Goal: Task Accomplishment & Management: Complete application form

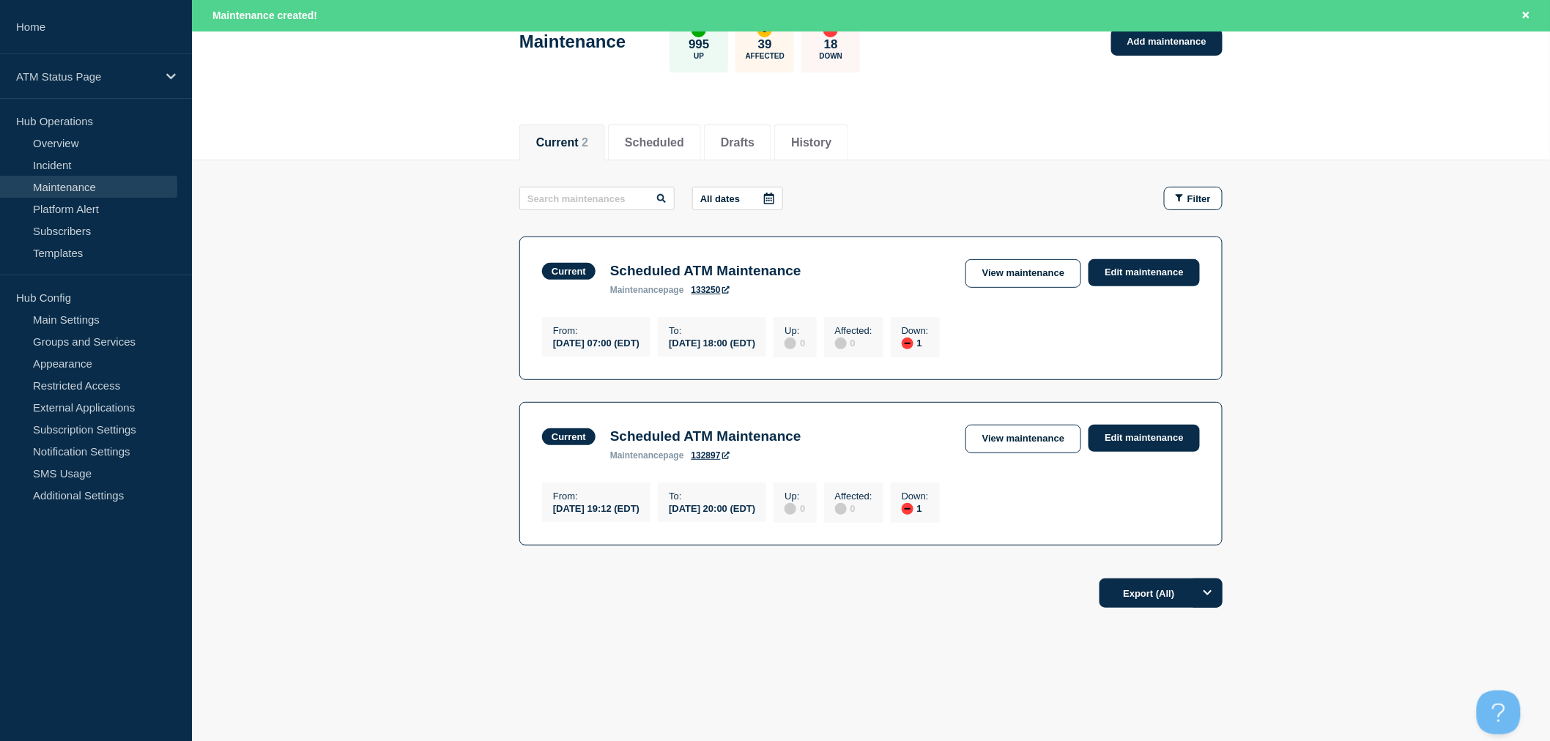
scroll to position [106, 0]
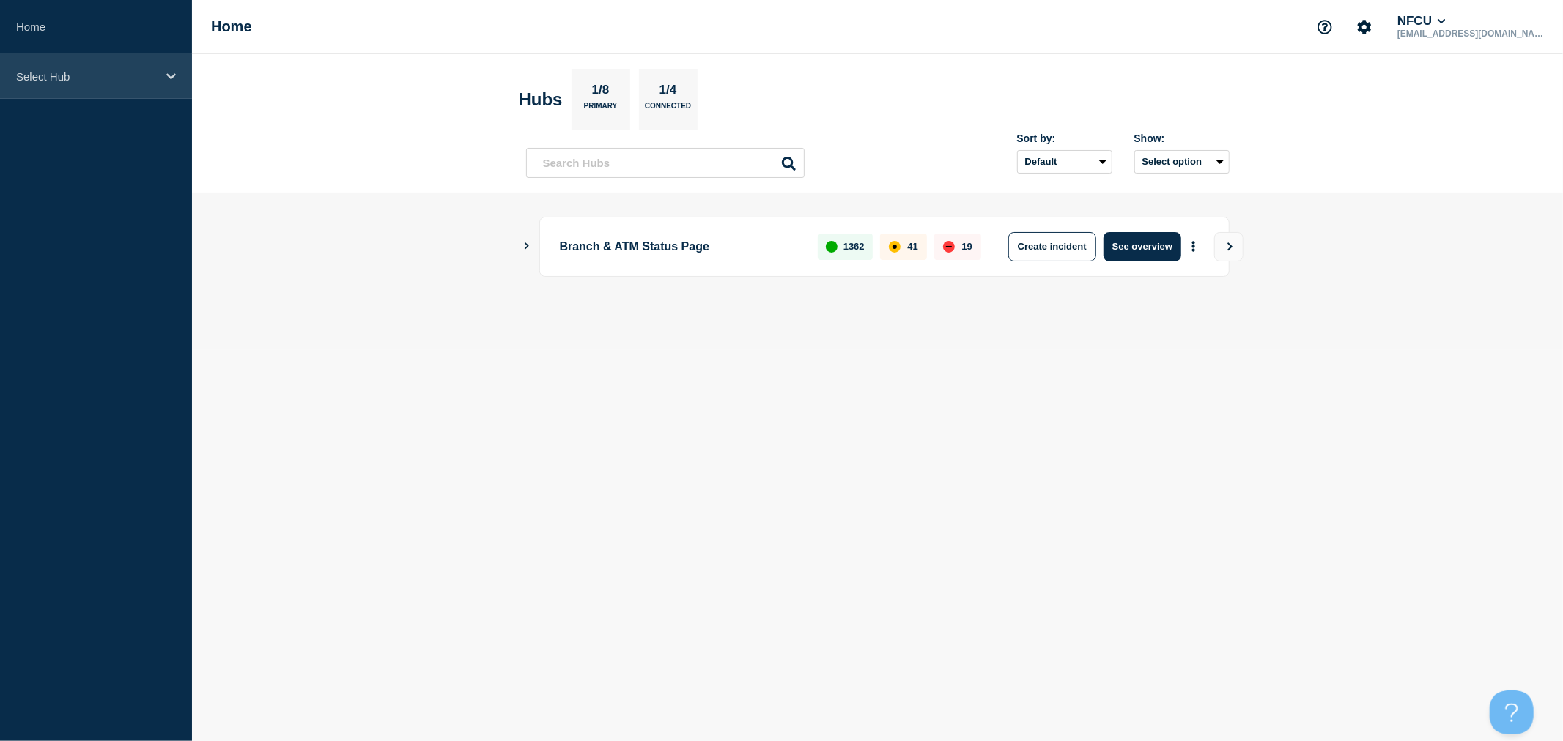
click at [97, 79] on p "Select Hub" at bounding box center [86, 76] width 141 height 12
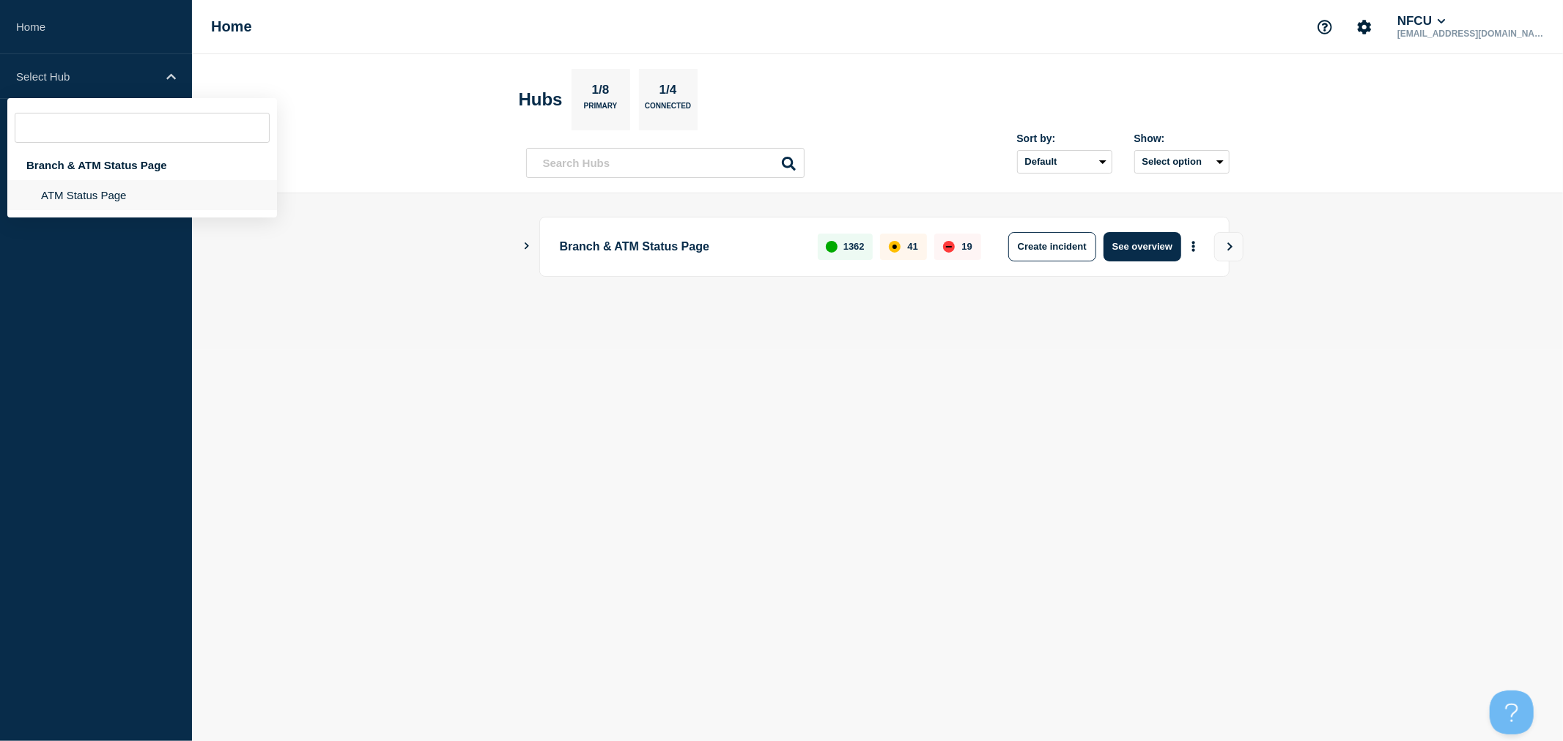
click at [104, 190] on li "ATM Status Page" at bounding box center [142, 195] width 270 height 30
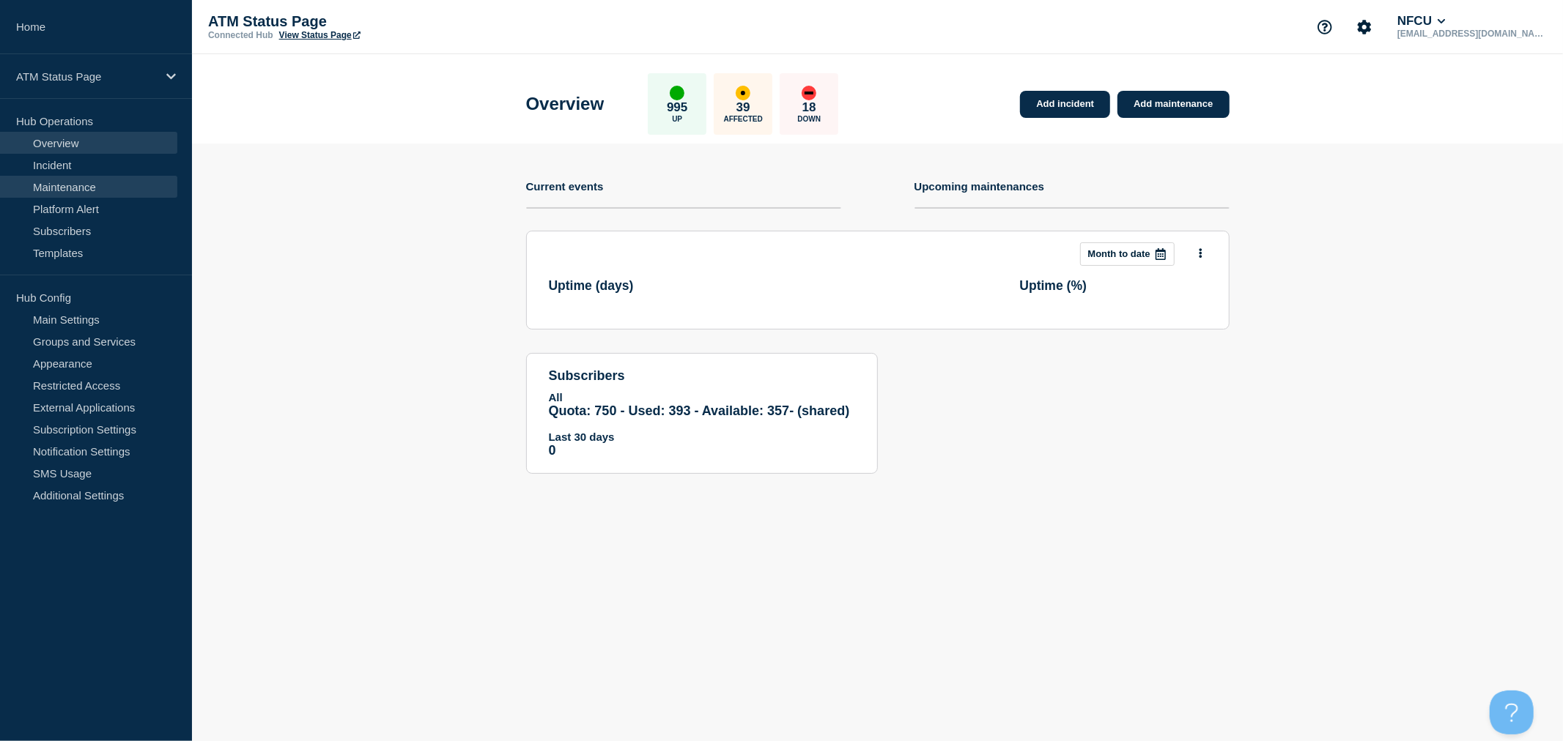
click at [110, 188] on link "Maintenance" at bounding box center [88, 187] width 177 height 22
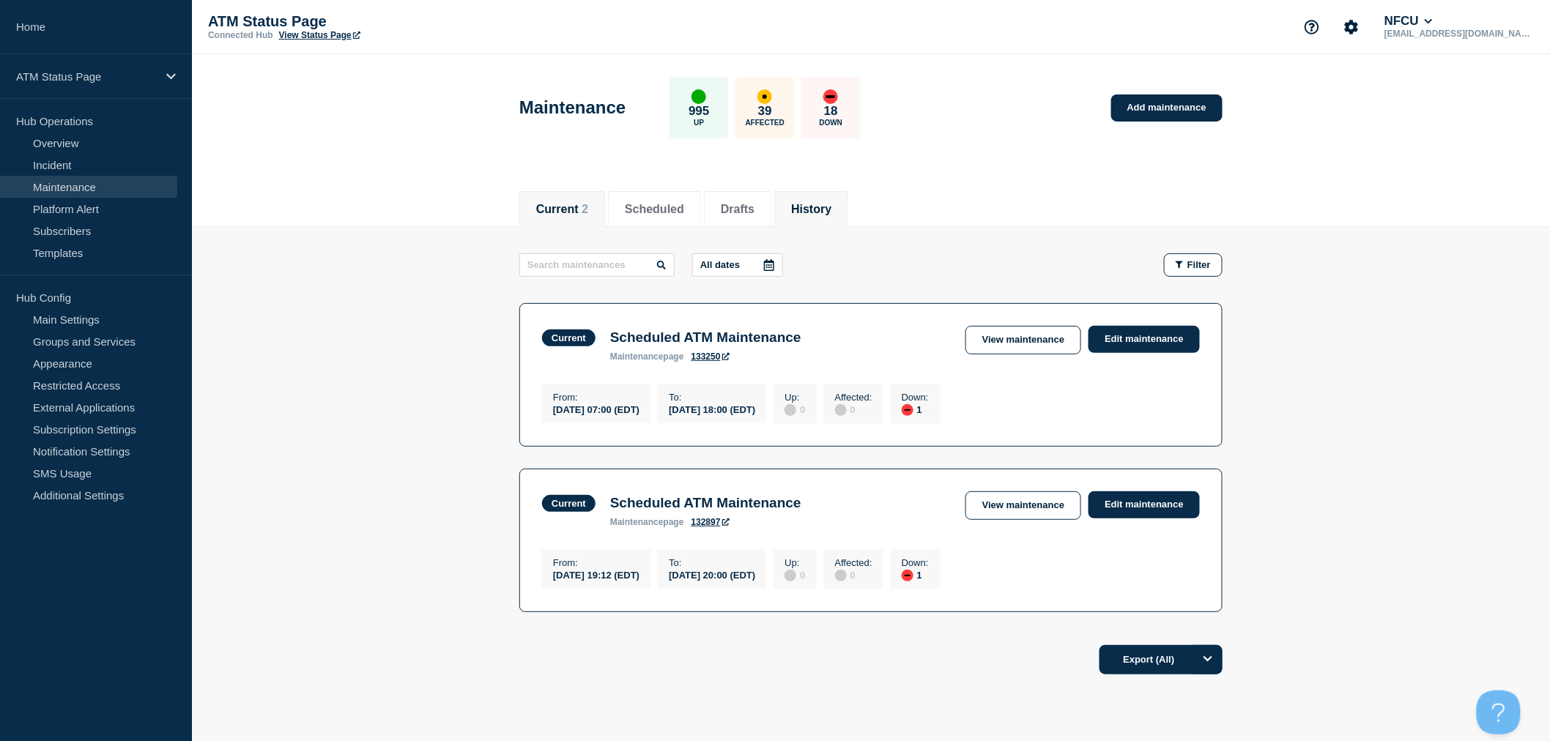
click at [848, 216] on li "History" at bounding box center [811, 209] width 74 height 36
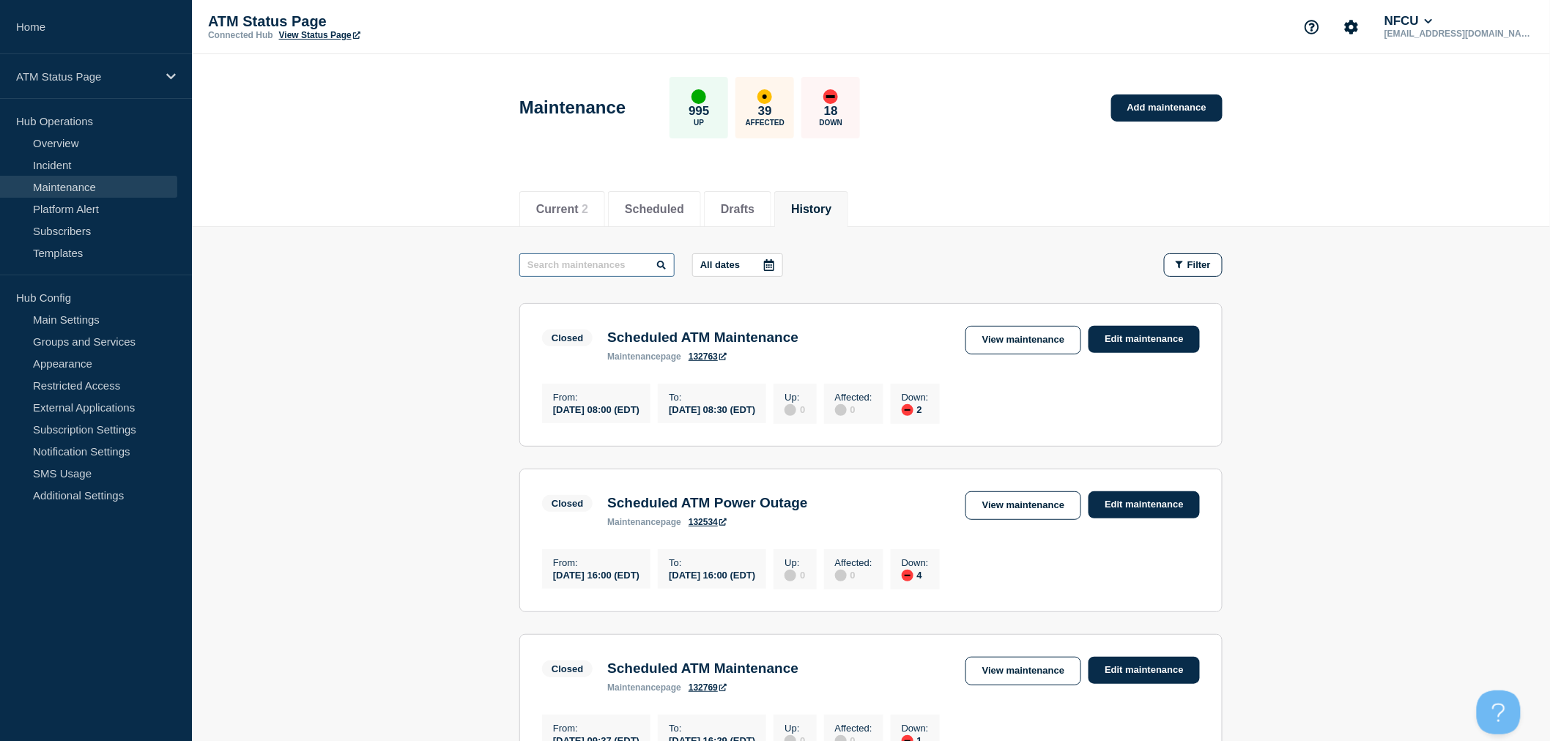
click at [587, 262] on input "text" at bounding box center [596, 264] width 155 height 23
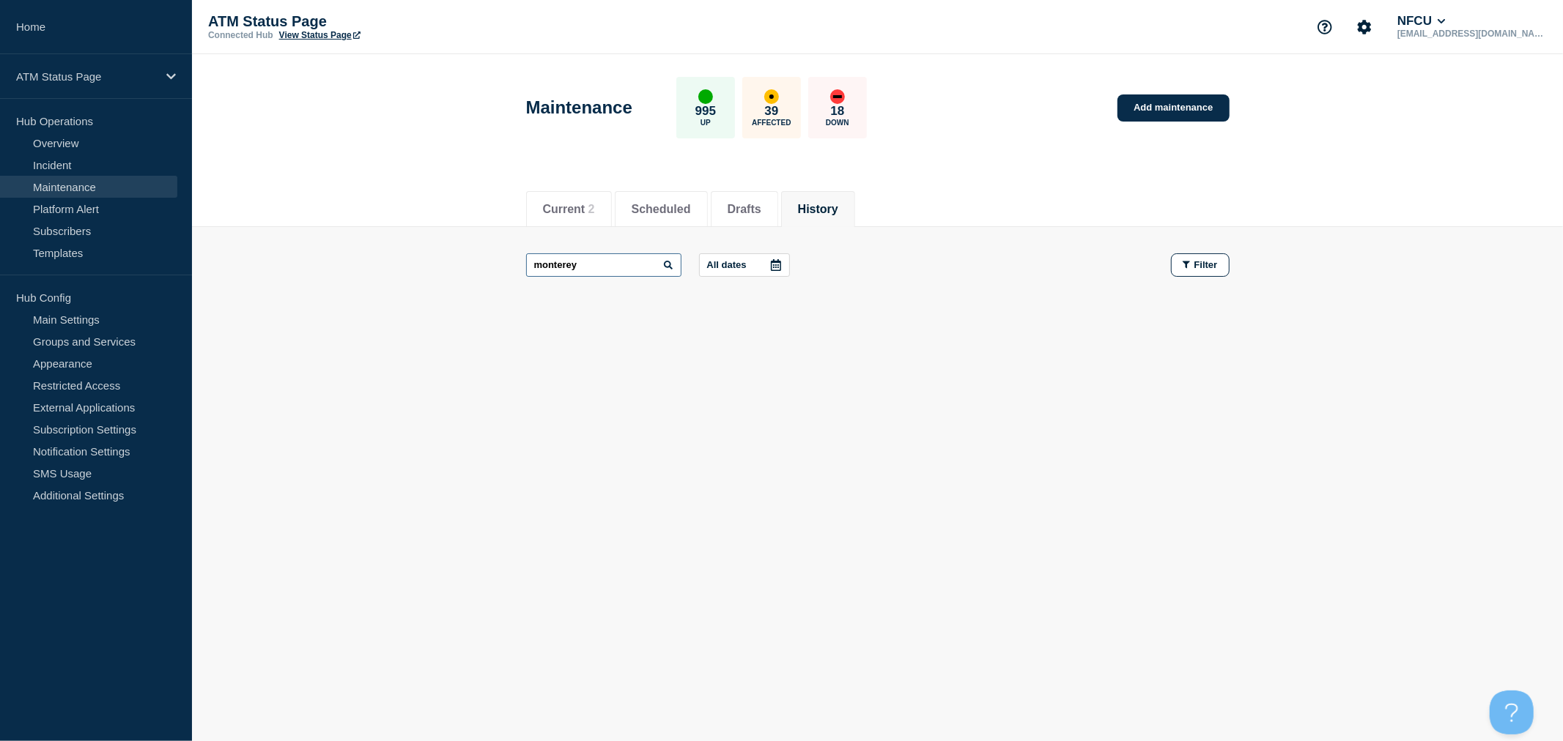
type input "monterey"
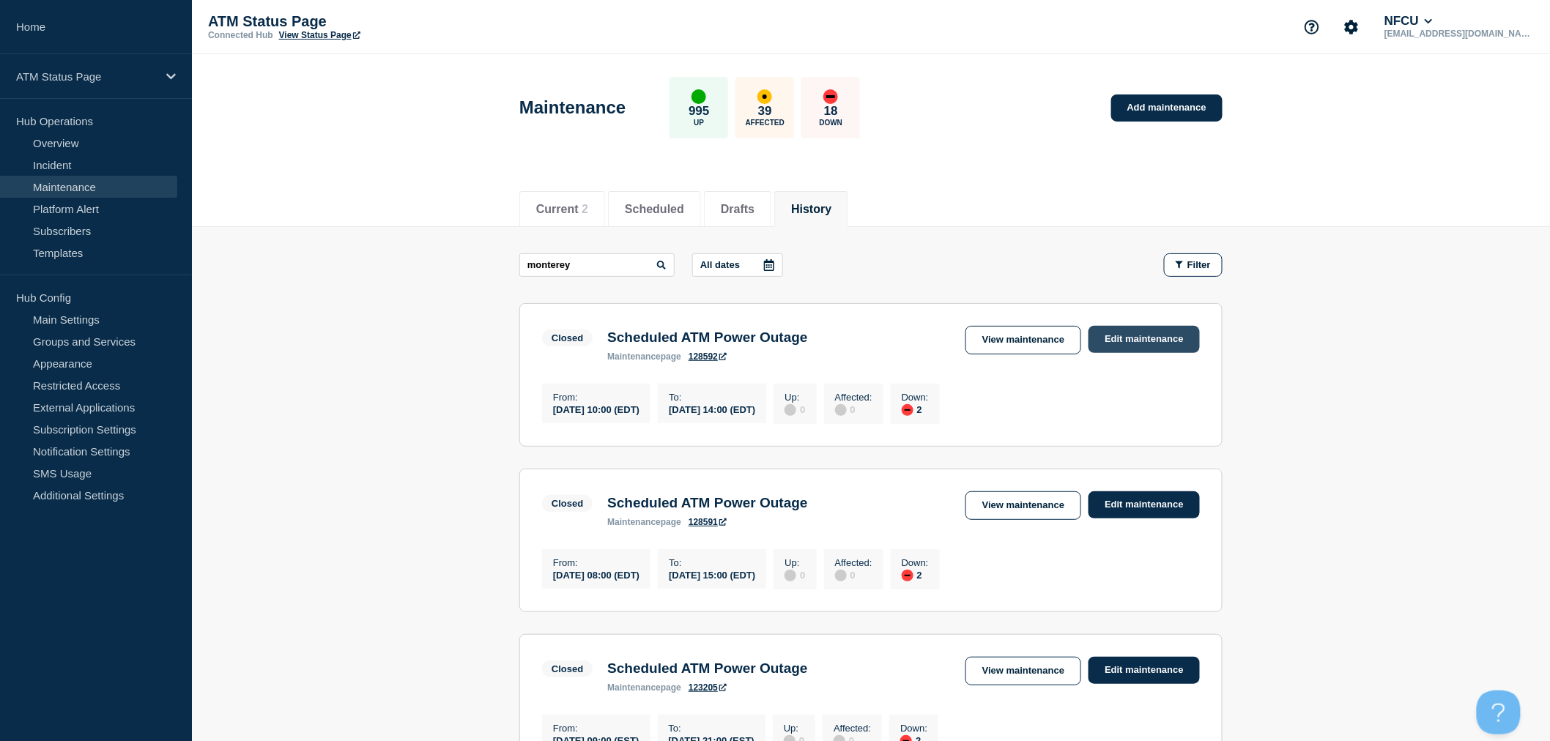
click at [1119, 335] on link "Edit maintenance" at bounding box center [1144, 339] width 111 height 27
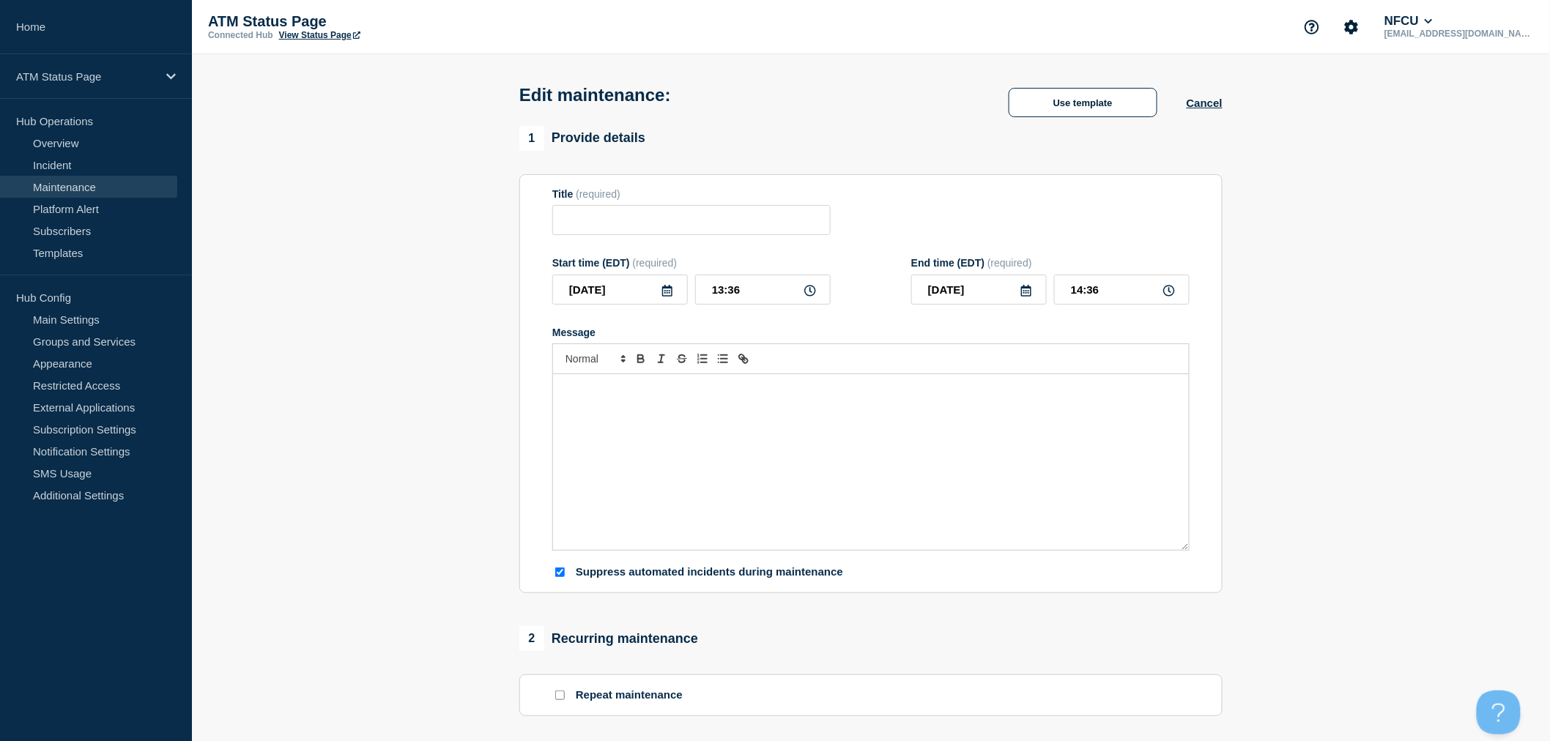
type input "Scheduled ATM Power Outage"
type input "2025-06-15"
type input "10:00"
type input "2025-06-15"
type input "14:00"
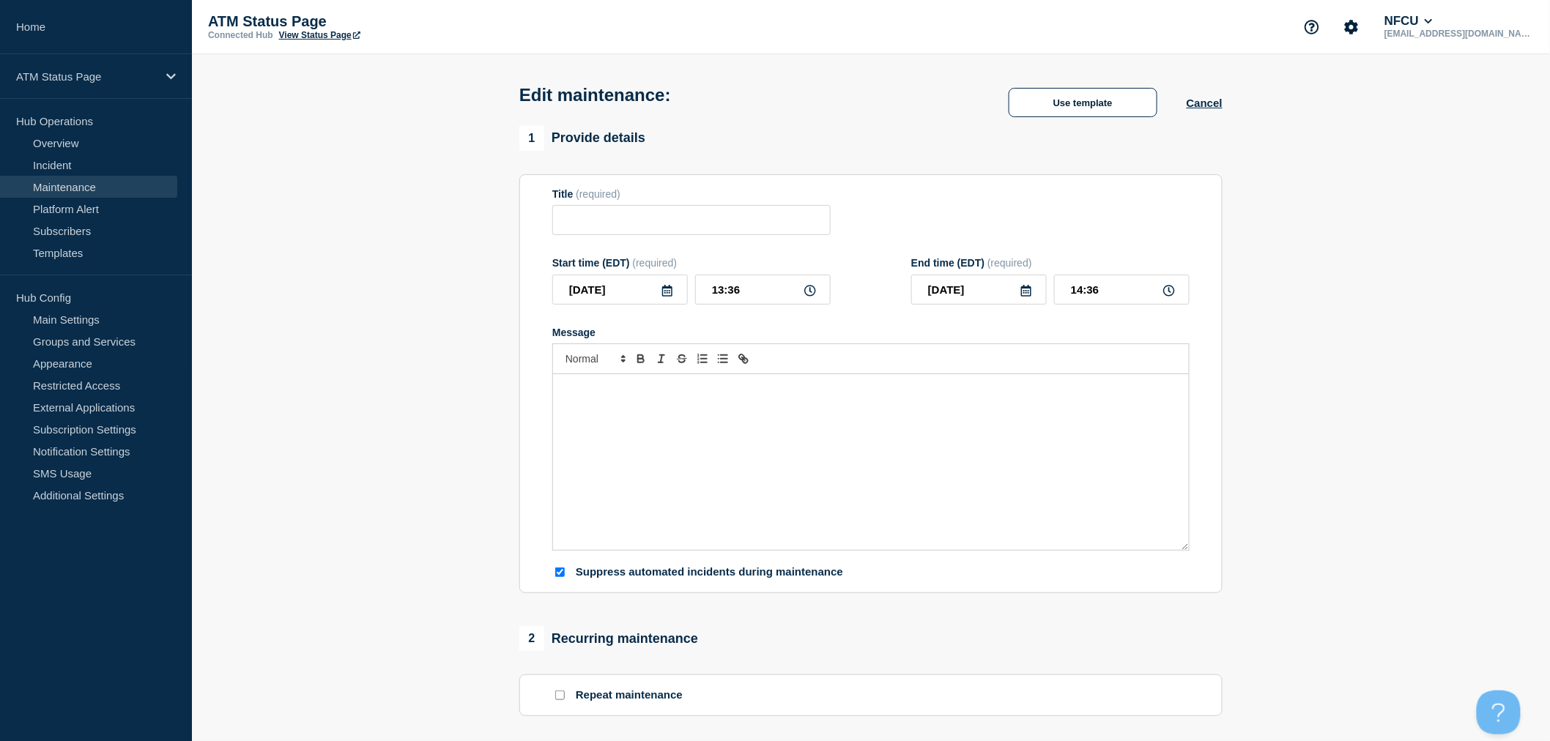
checkbox input "true"
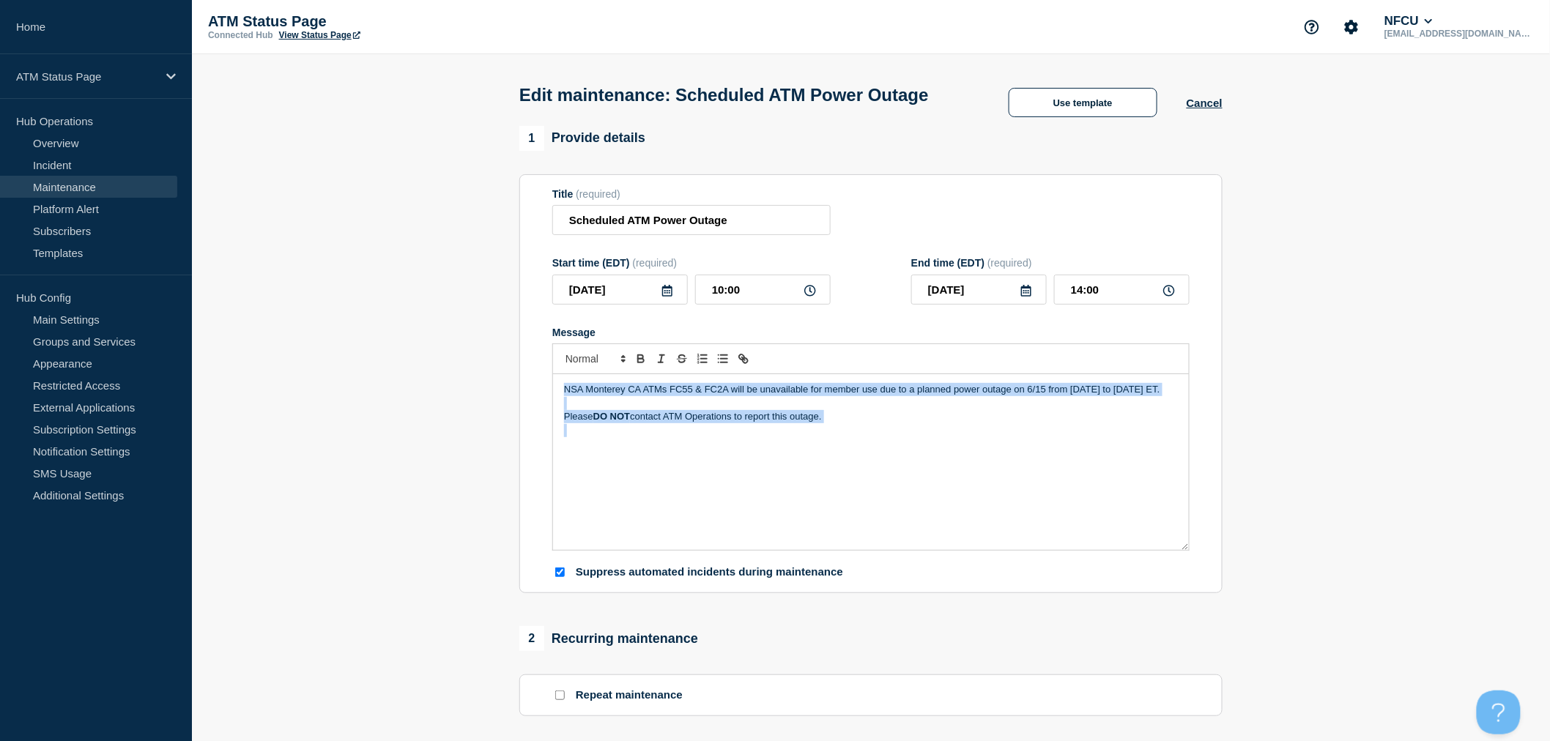
drag, startPoint x: 867, startPoint y: 462, endPoint x: 557, endPoint y: 416, distance: 313.3
click at [557, 416] on div "NSA Monterey CA ATMs FC55 & FC2A will be unavailable for member use due to a pl…" at bounding box center [871, 462] width 636 height 176
drag, startPoint x: 874, startPoint y: 477, endPoint x: 542, endPoint y: 413, distance: 337.9
click at [542, 413] on section "Title (required) Scheduled ATM Power Outage Start time (EDT) (required) 2025-06…" at bounding box center [870, 384] width 703 height 420
copy div "NSA Monterey CA ATMs FC55 & FC2A will be unavailable for member use due to a pl…"
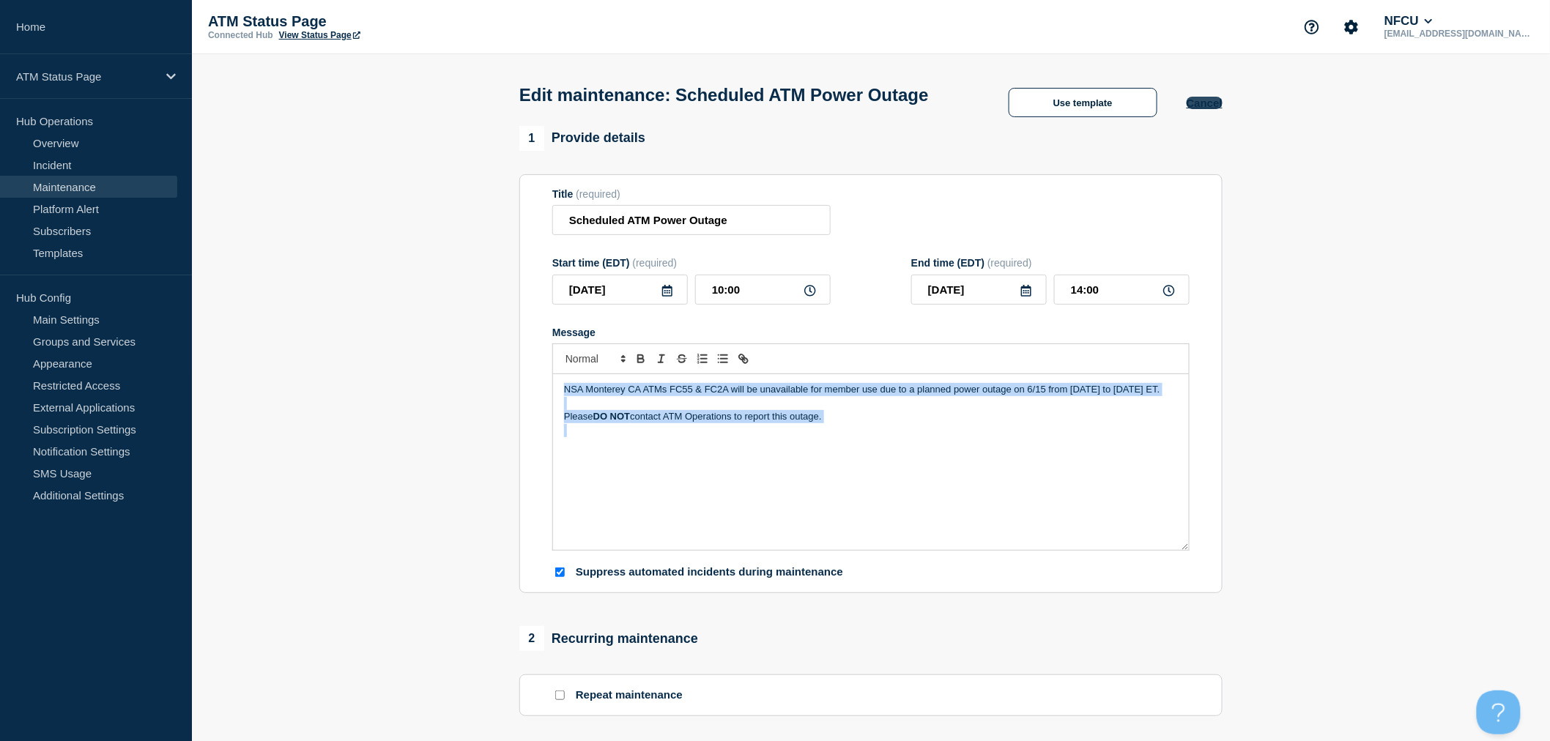
click at [1206, 109] on button "Cancel" at bounding box center [1205, 103] width 36 height 12
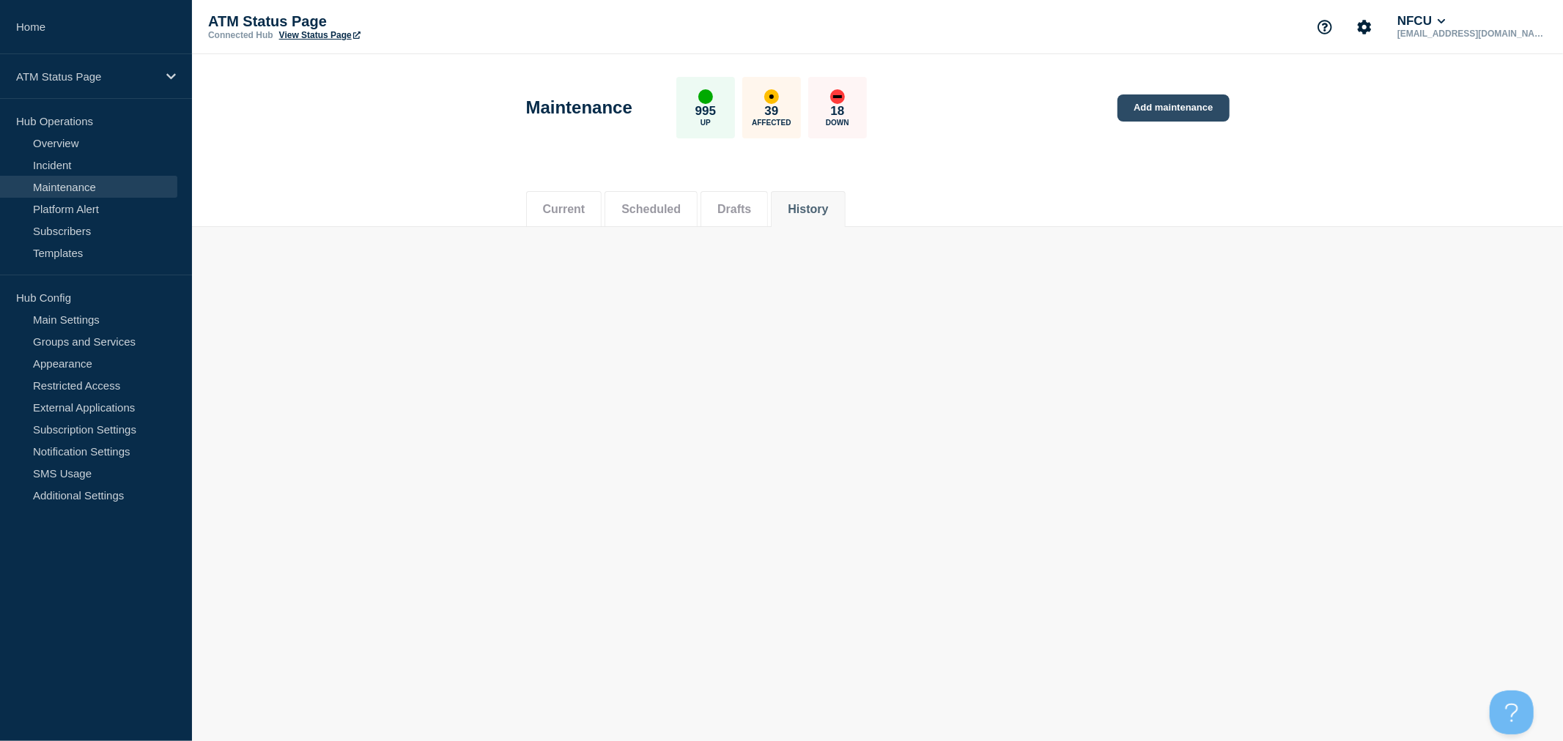
click at [1196, 120] on link "Add maintenance" at bounding box center [1172, 108] width 111 height 27
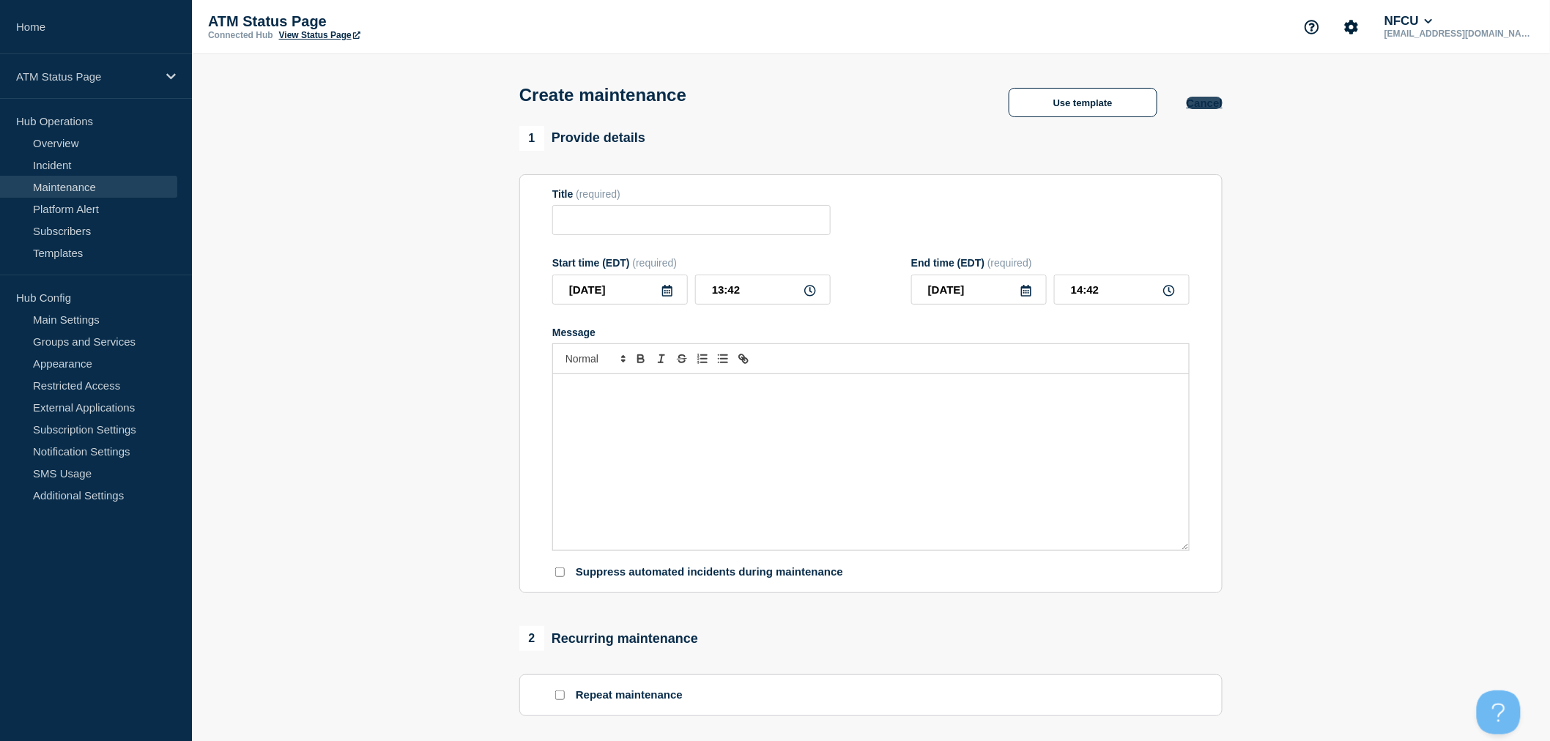
checkbox input "true"
click at [1048, 108] on button "Use template" at bounding box center [1083, 102] width 149 height 29
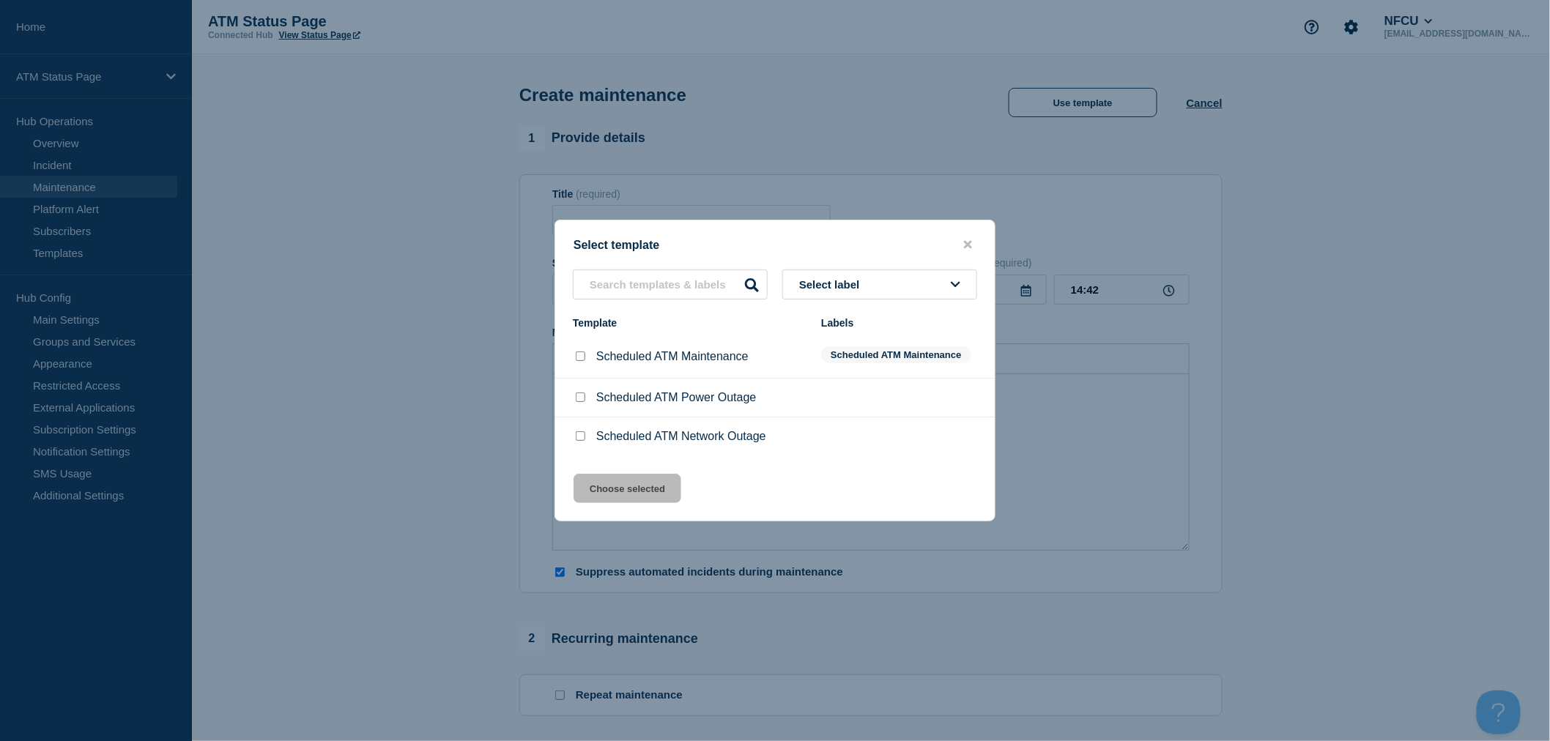
click at [580, 401] on input "Scheduled ATM Power Outage checkbox" at bounding box center [581, 398] width 10 height 10
checkbox input "true"
click at [621, 484] on button "Choose selected" at bounding box center [628, 488] width 108 height 29
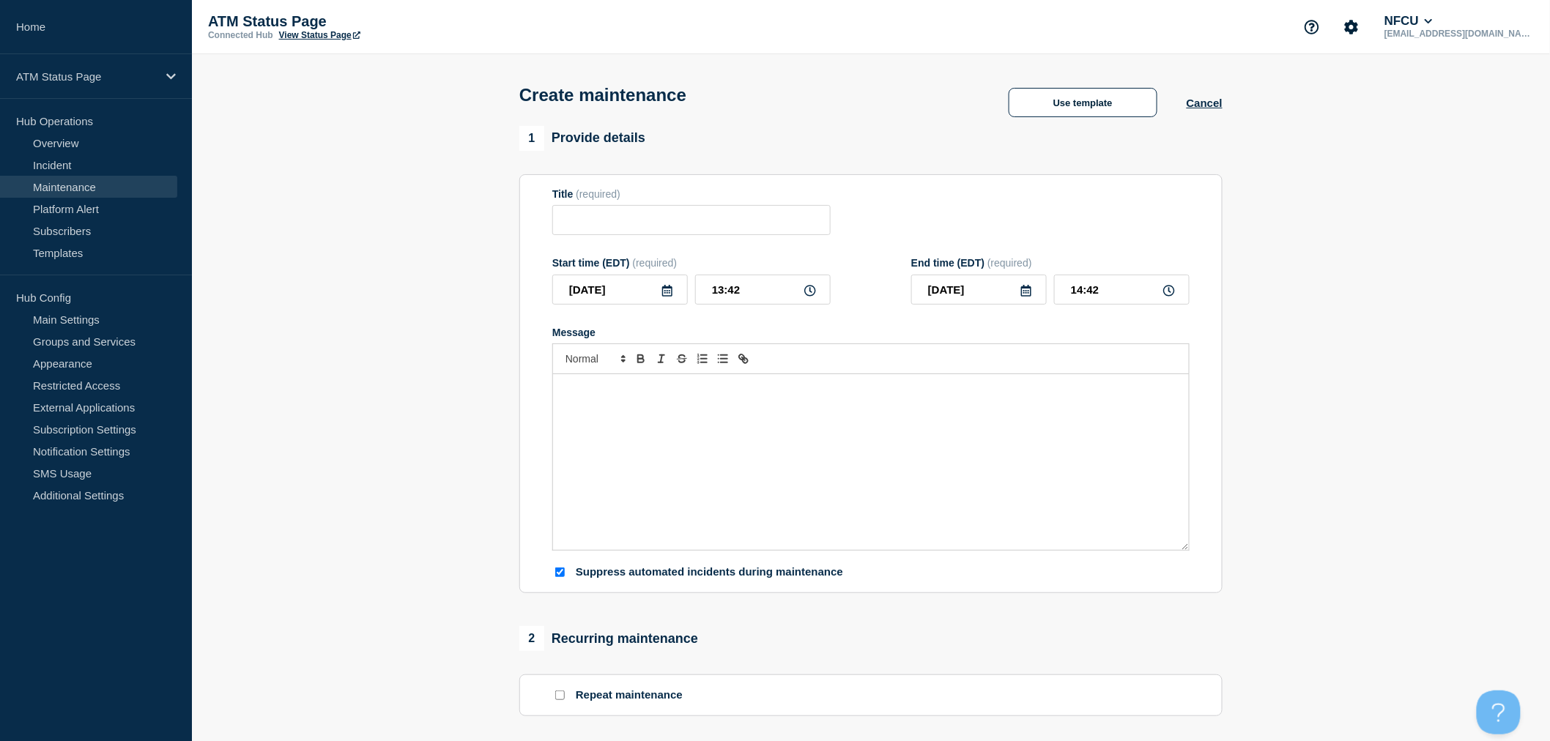
type input "Scheduled ATM Power Outage"
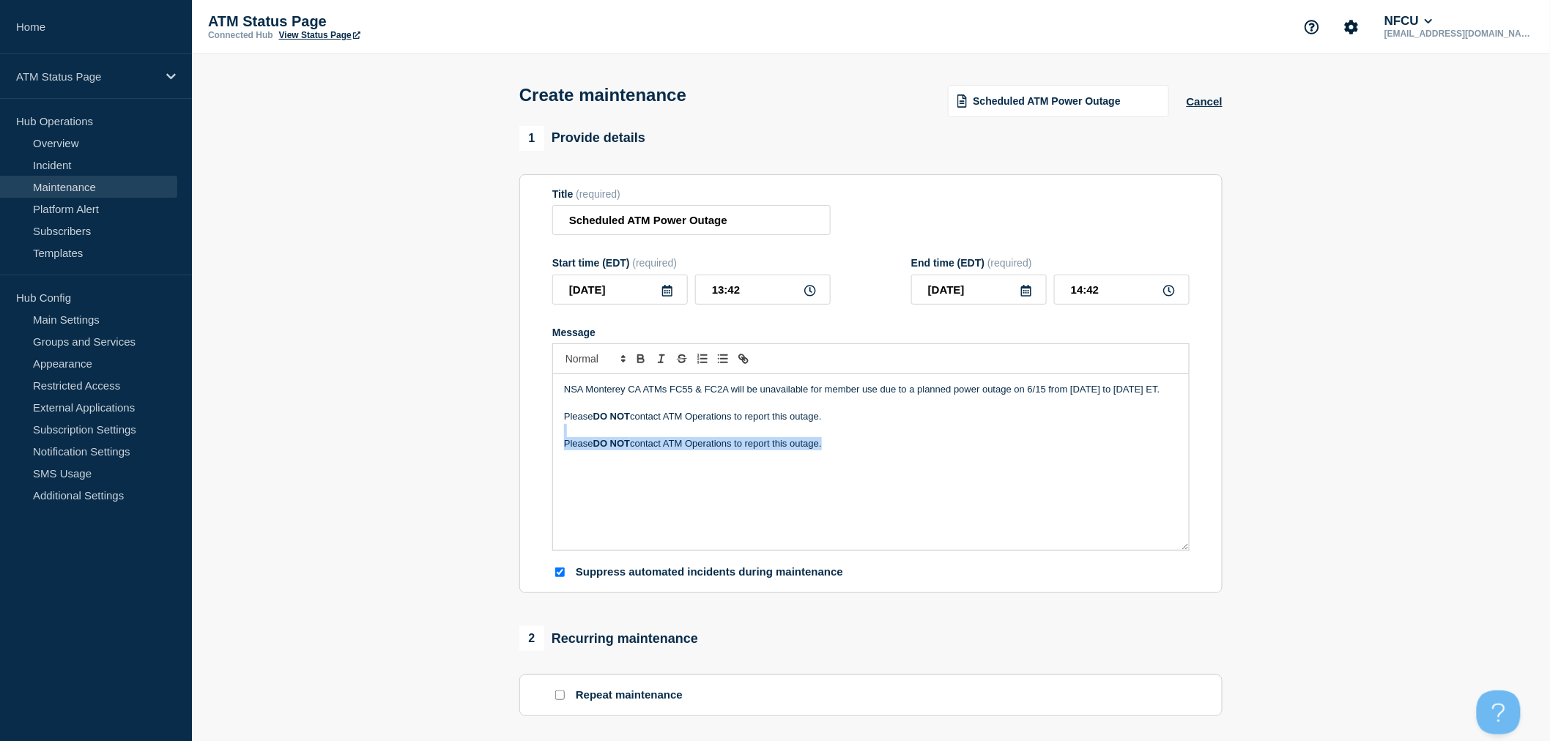
drag, startPoint x: 892, startPoint y: 457, endPoint x: 530, endPoint y: 438, distance: 362.4
click at [530, 438] on section "Title (required) Scheduled ATM Power Outage Start time (EDT) (required) 2025-08…" at bounding box center [870, 384] width 703 height 420
click at [1030, 391] on p "NSA Monterey CA ATMs FC55 & FC2A will be unavailable for member use due to a pl…" at bounding box center [871, 389] width 614 height 13
drag, startPoint x: 1080, startPoint y: 396, endPoint x: 1090, endPoint y: 423, distance: 29.7
click at [1080, 396] on p "NSA Monterey CA ATMs FC55 & FC2A will be unavailable for member use due to a pl…" at bounding box center [871, 389] width 614 height 13
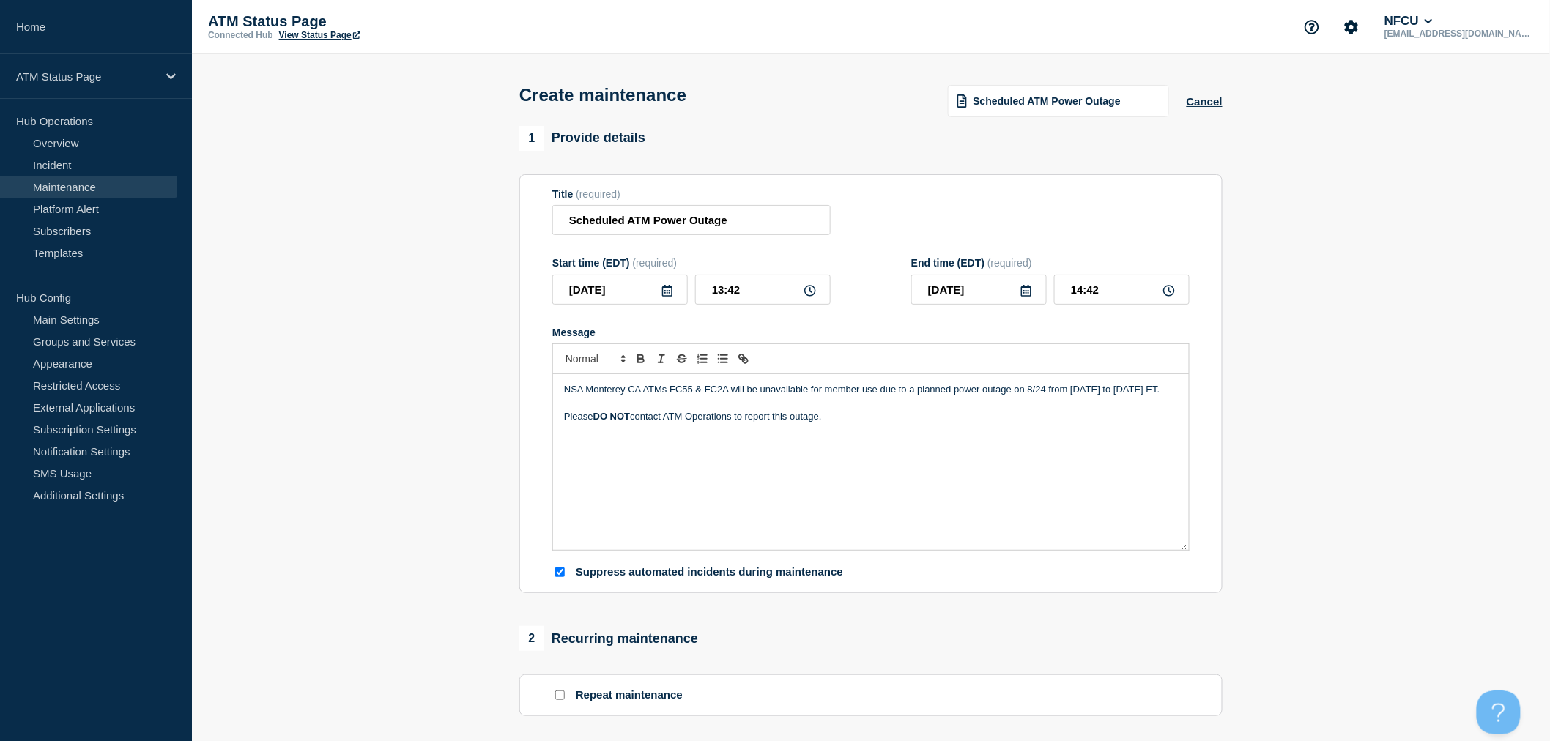
click at [1078, 434] on p "Message" at bounding box center [871, 430] width 614 height 13
click at [665, 296] on icon at bounding box center [667, 291] width 10 height 12
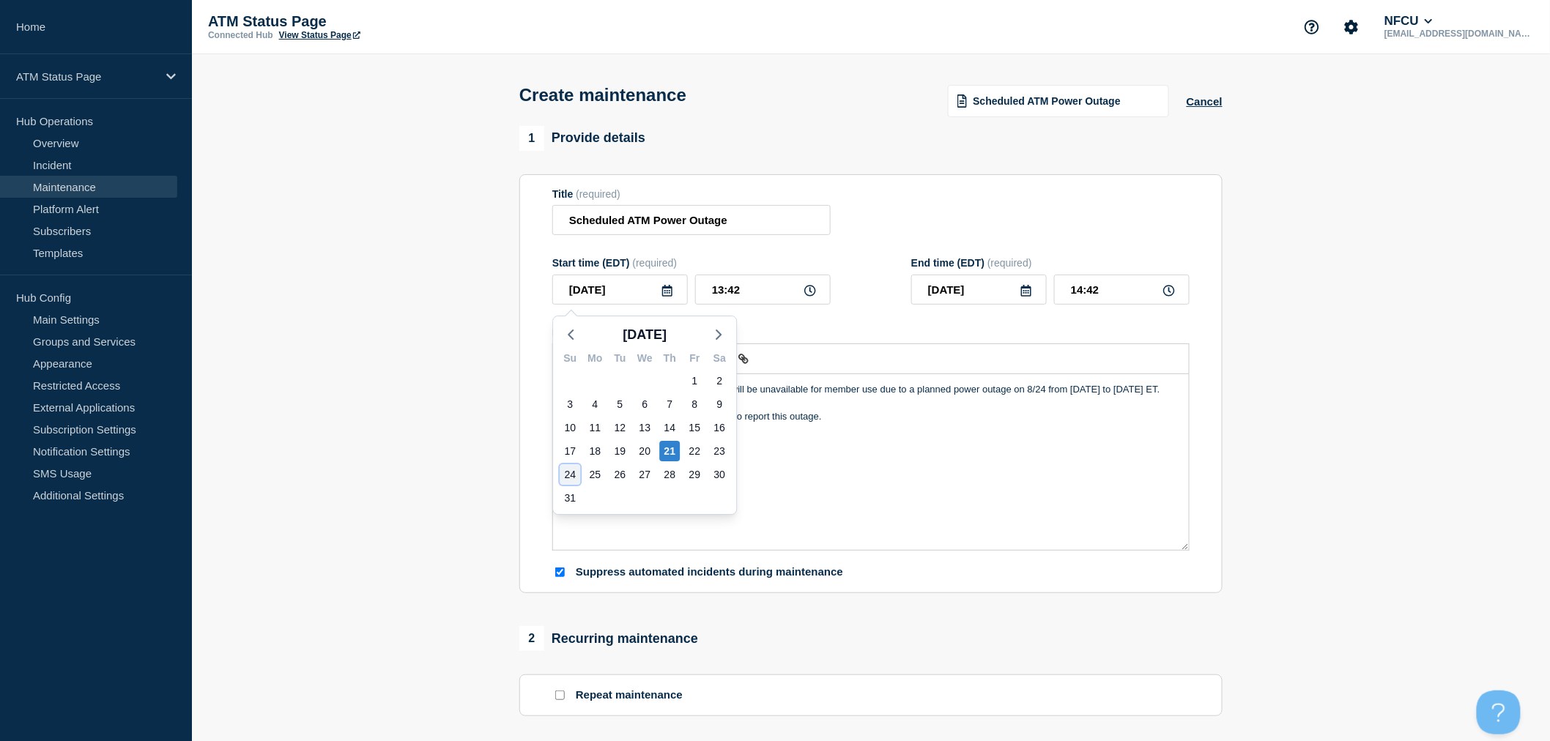
click at [574, 476] on div "24" at bounding box center [570, 474] width 21 height 21
type input "2025-08-24"
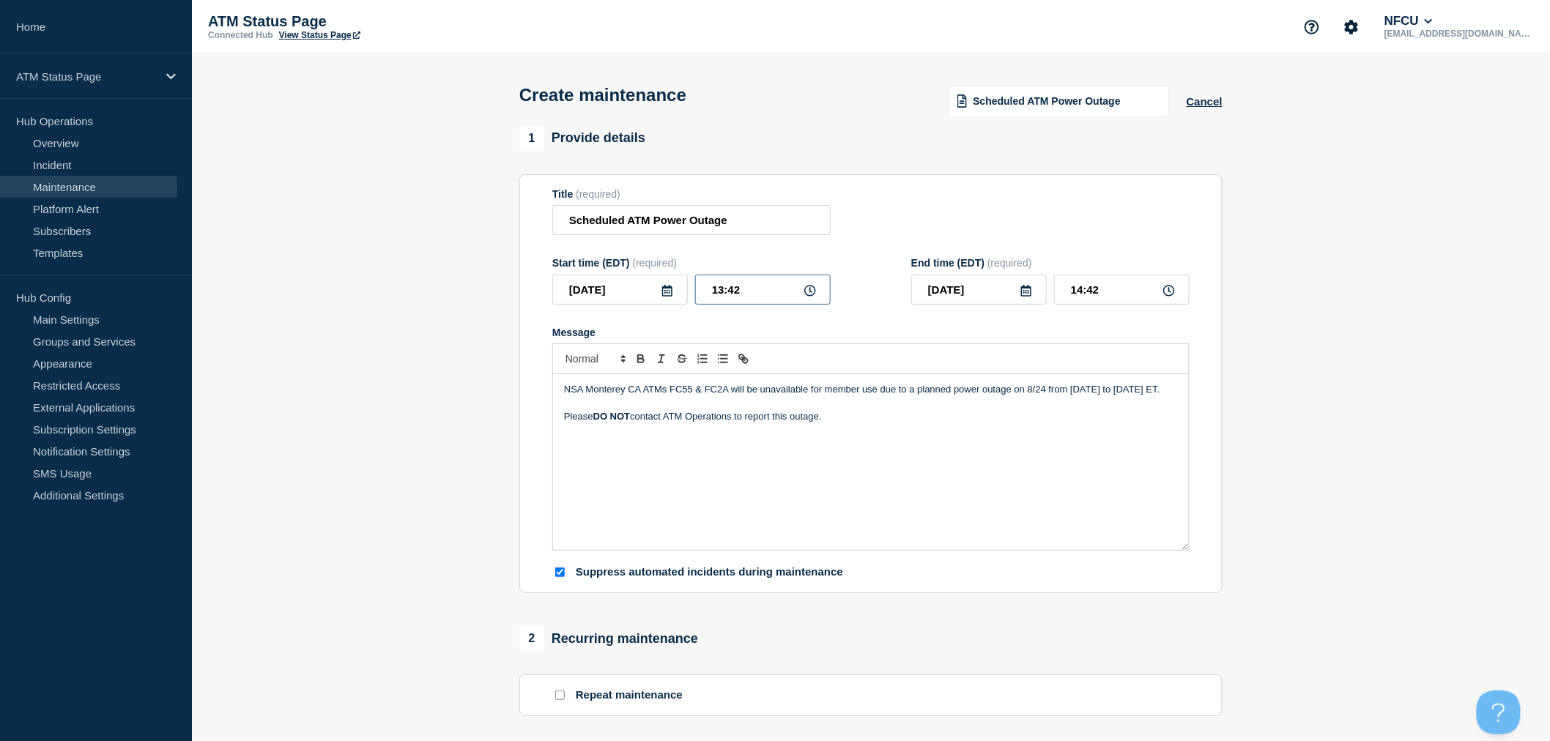
drag, startPoint x: 703, startPoint y: 297, endPoint x: 902, endPoint y: 275, distance: 199.8
click at [840, 290] on div "Start time (EDT) (required) 2025-08-24 13:42 End time (EDT) (required) 2025-08-…" at bounding box center [870, 281] width 637 height 48
type input "12:00"
type input "18:00"
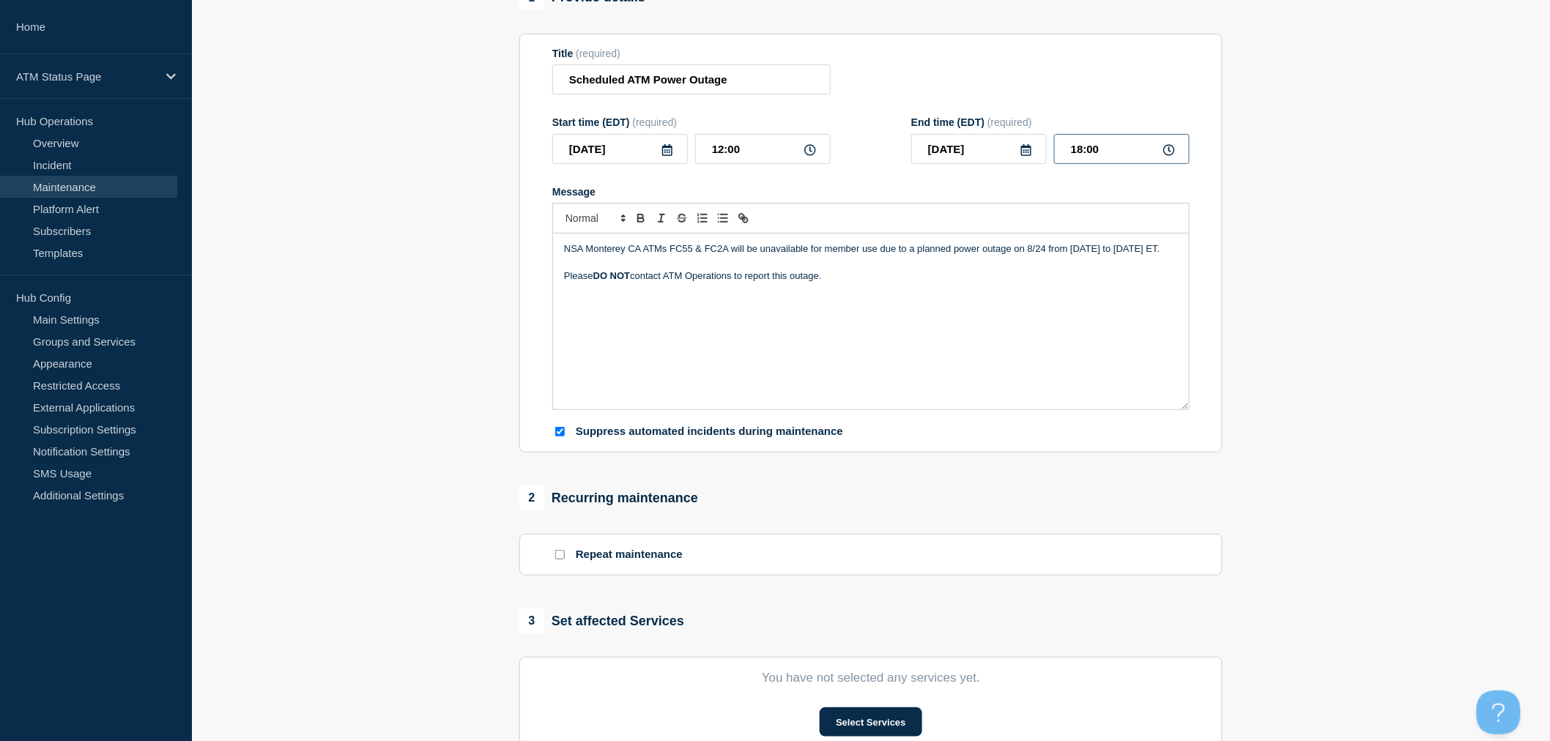
scroll to position [325, 0]
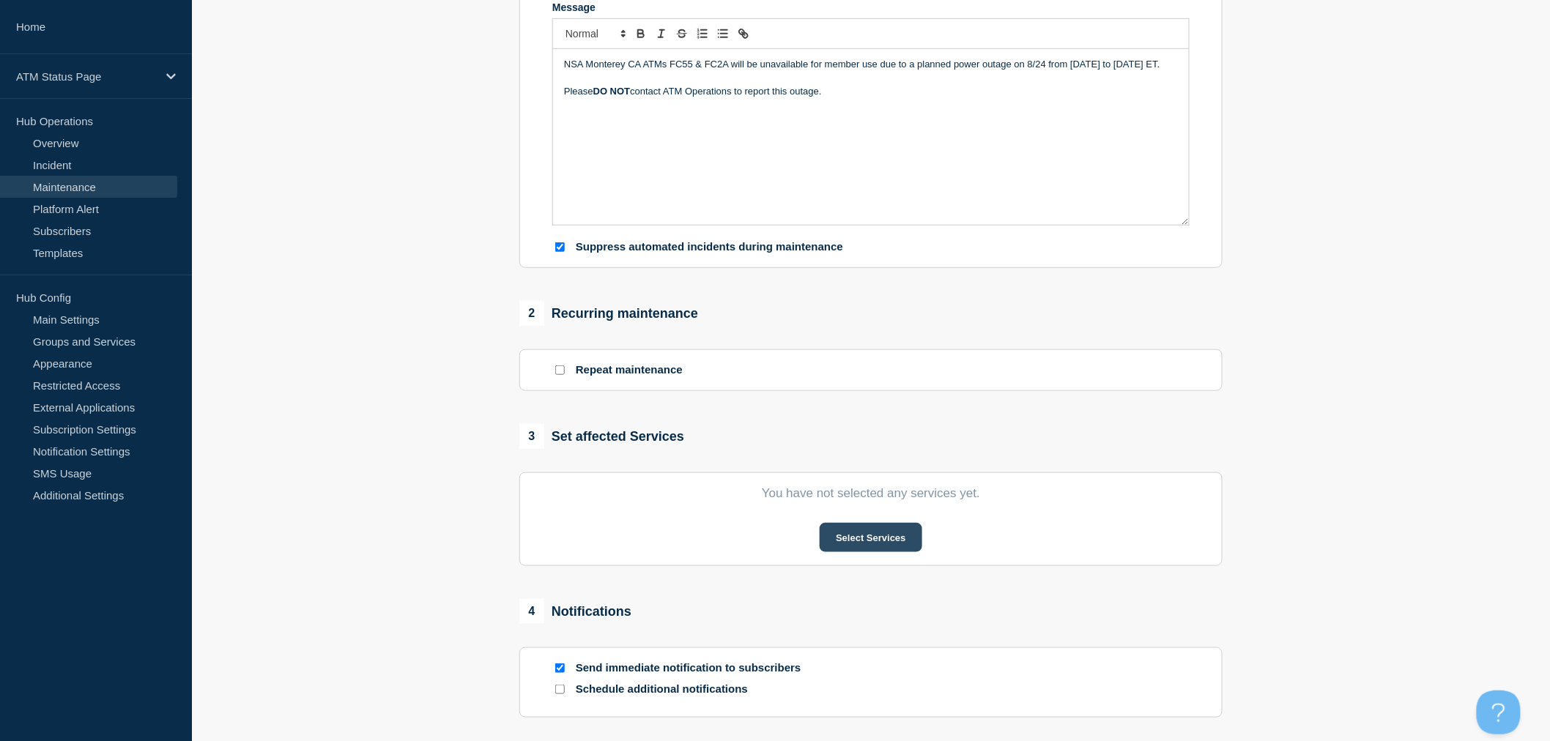
click at [890, 544] on button "Select Services" at bounding box center [871, 537] width 102 height 29
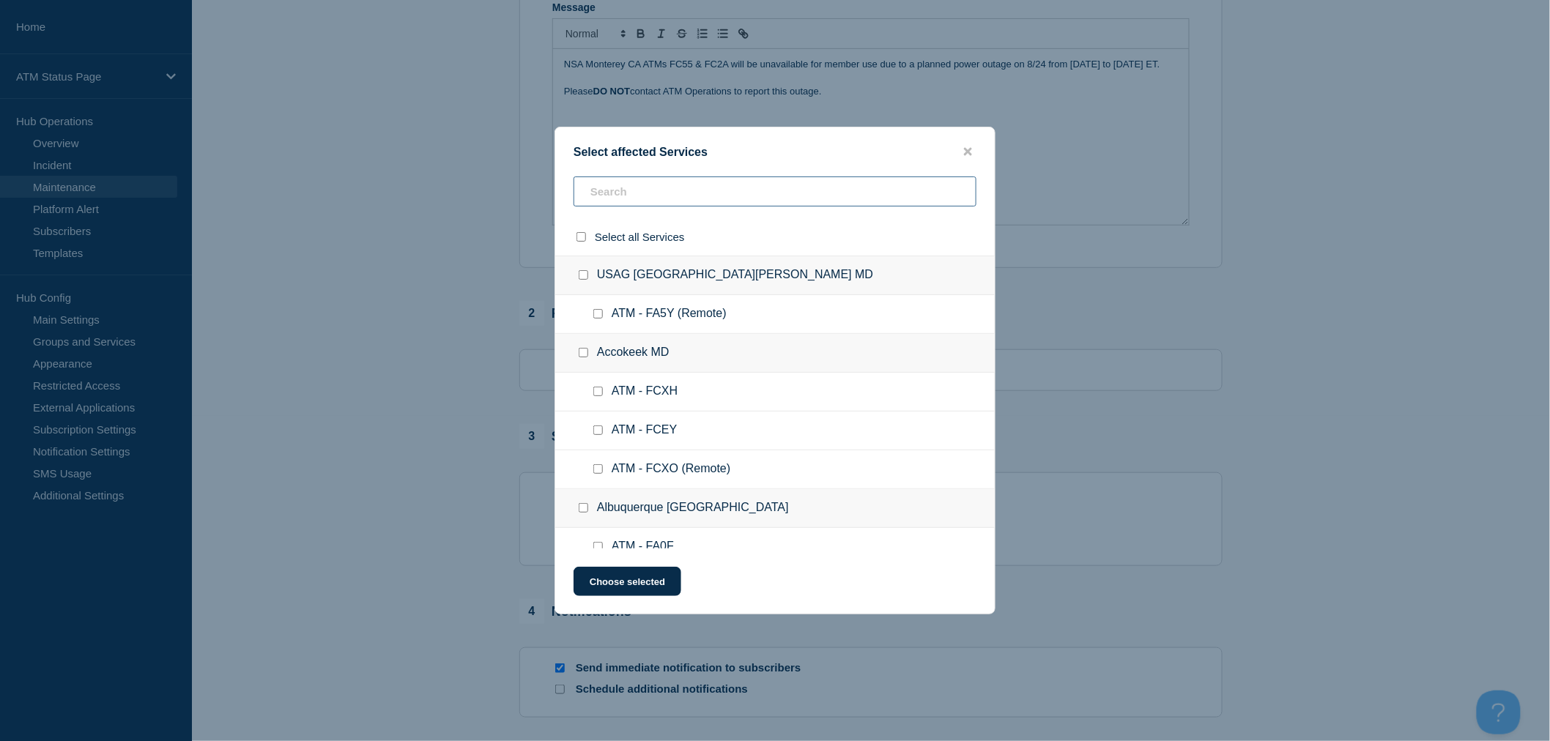
click at [661, 193] on input "text" at bounding box center [775, 192] width 403 height 30
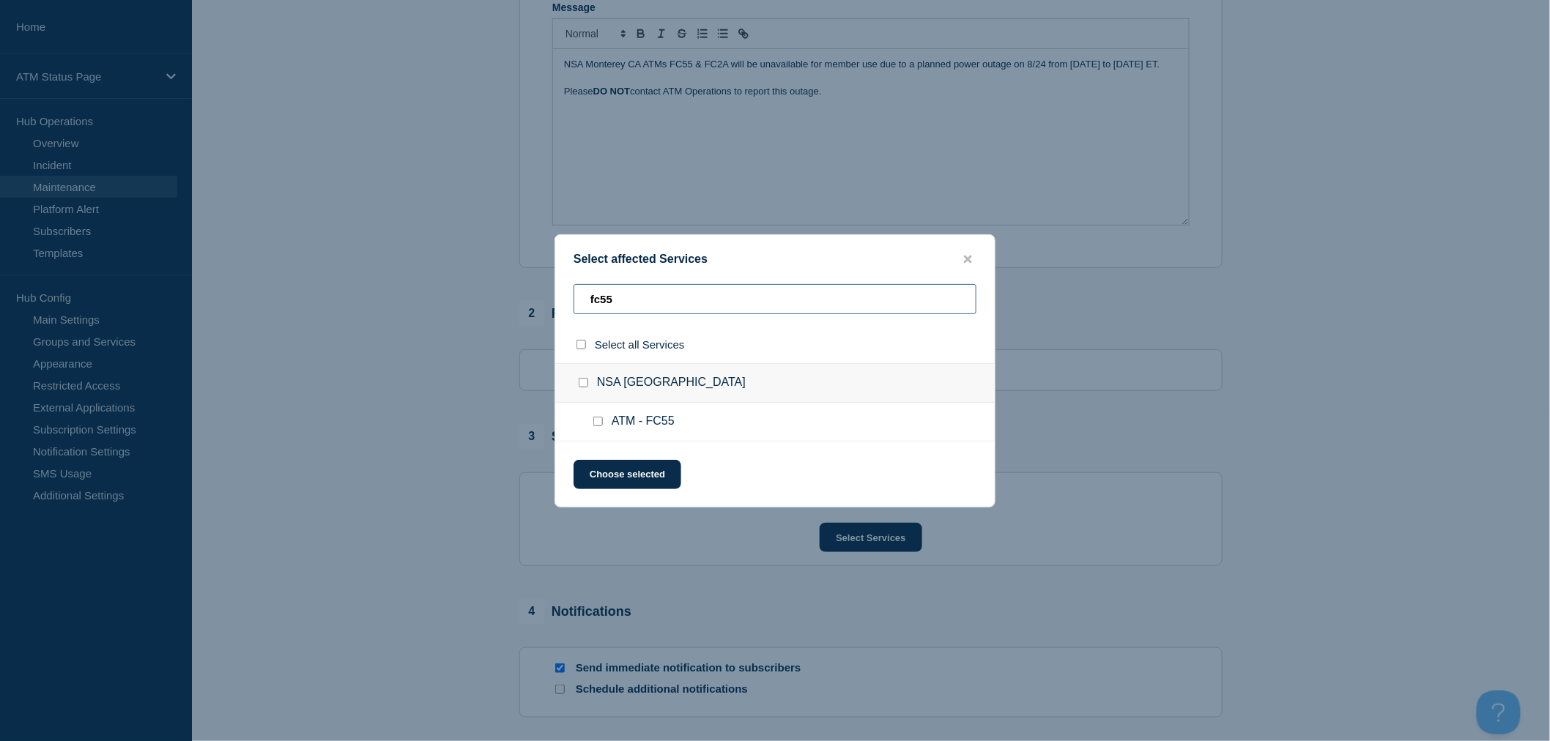
type input "fc55"
click at [596, 421] on input "ATM - FC55 checkbox" at bounding box center [598, 422] width 10 height 10
checkbox input "true"
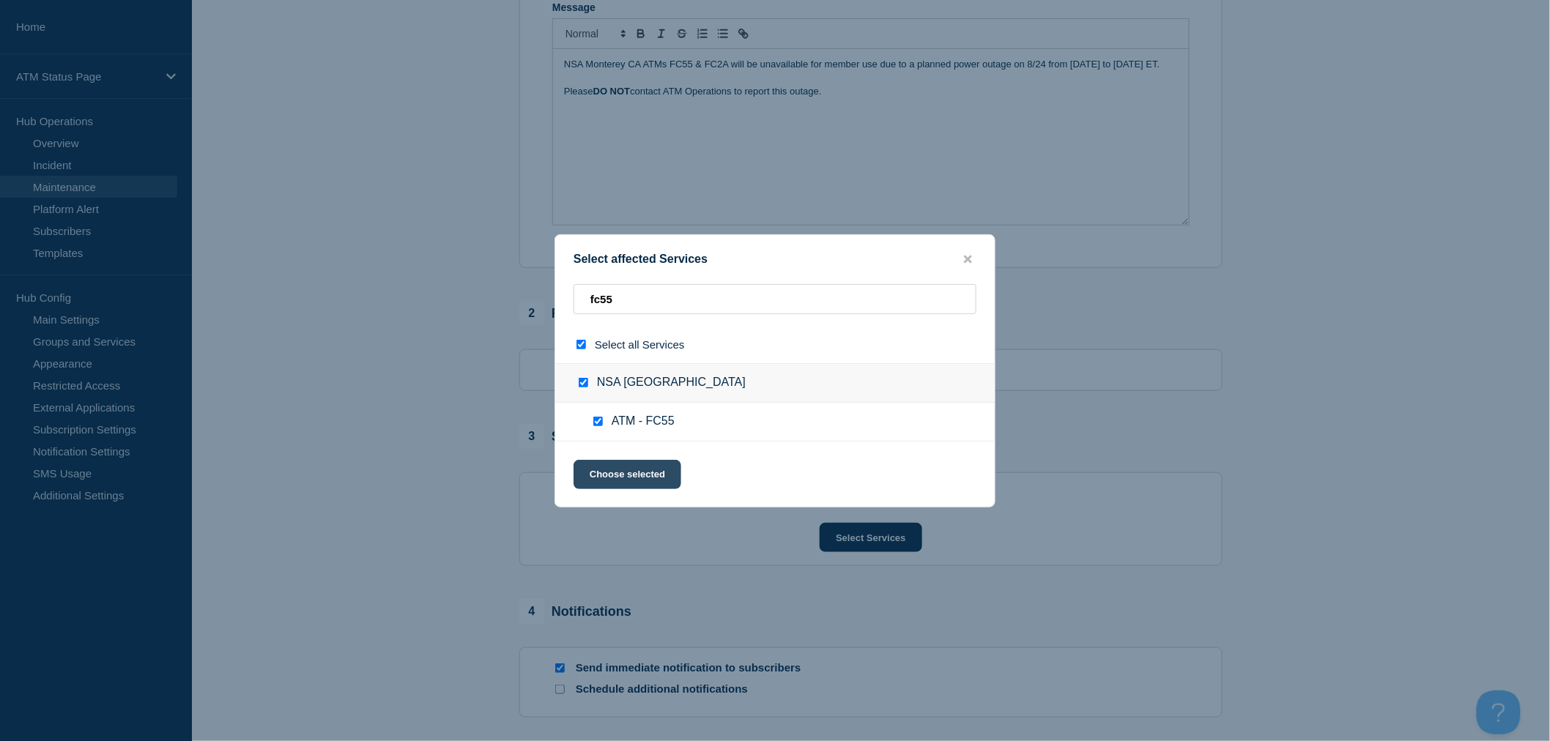
click at [654, 482] on button "Choose selected" at bounding box center [628, 474] width 108 height 29
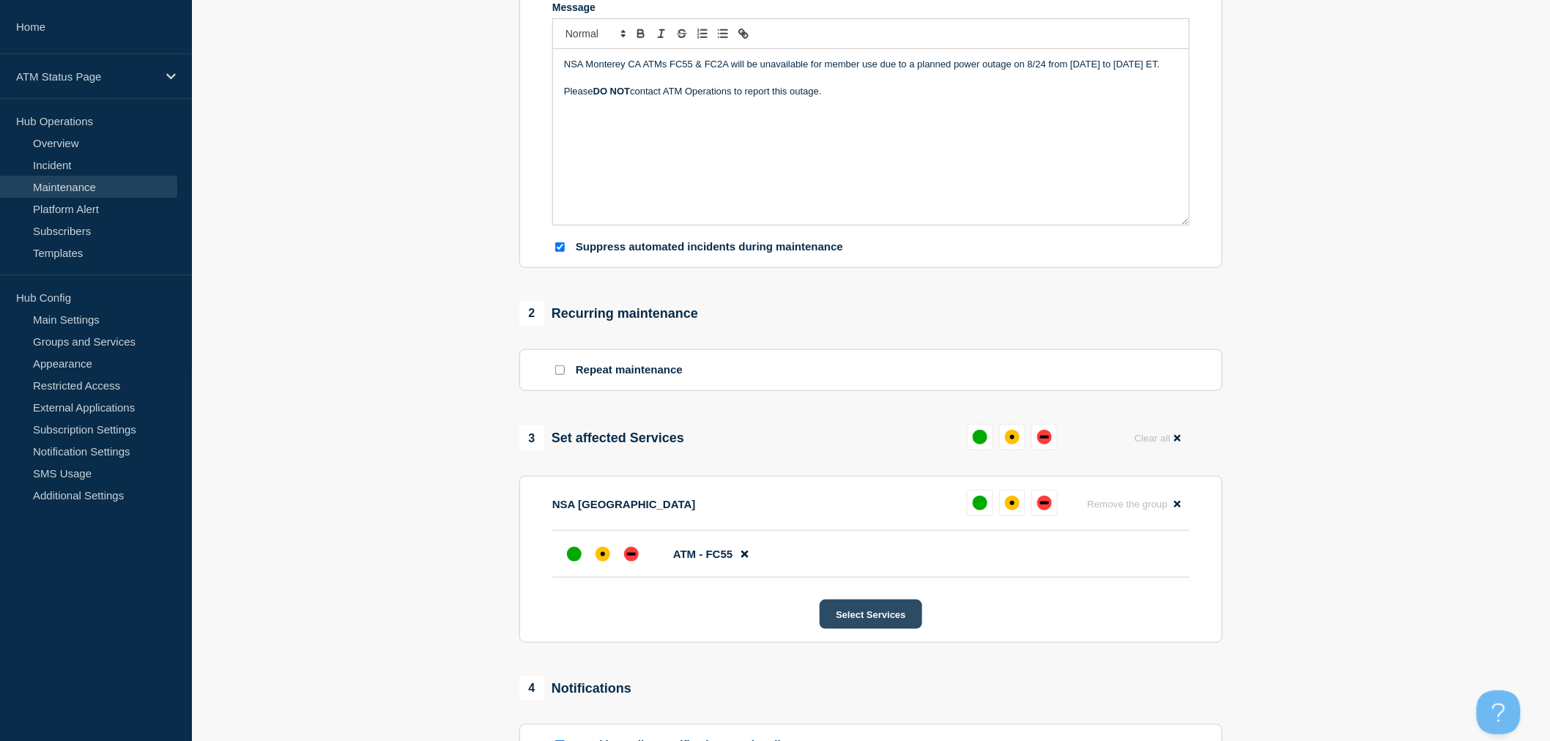
click at [879, 624] on button "Select Services" at bounding box center [871, 614] width 102 height 29
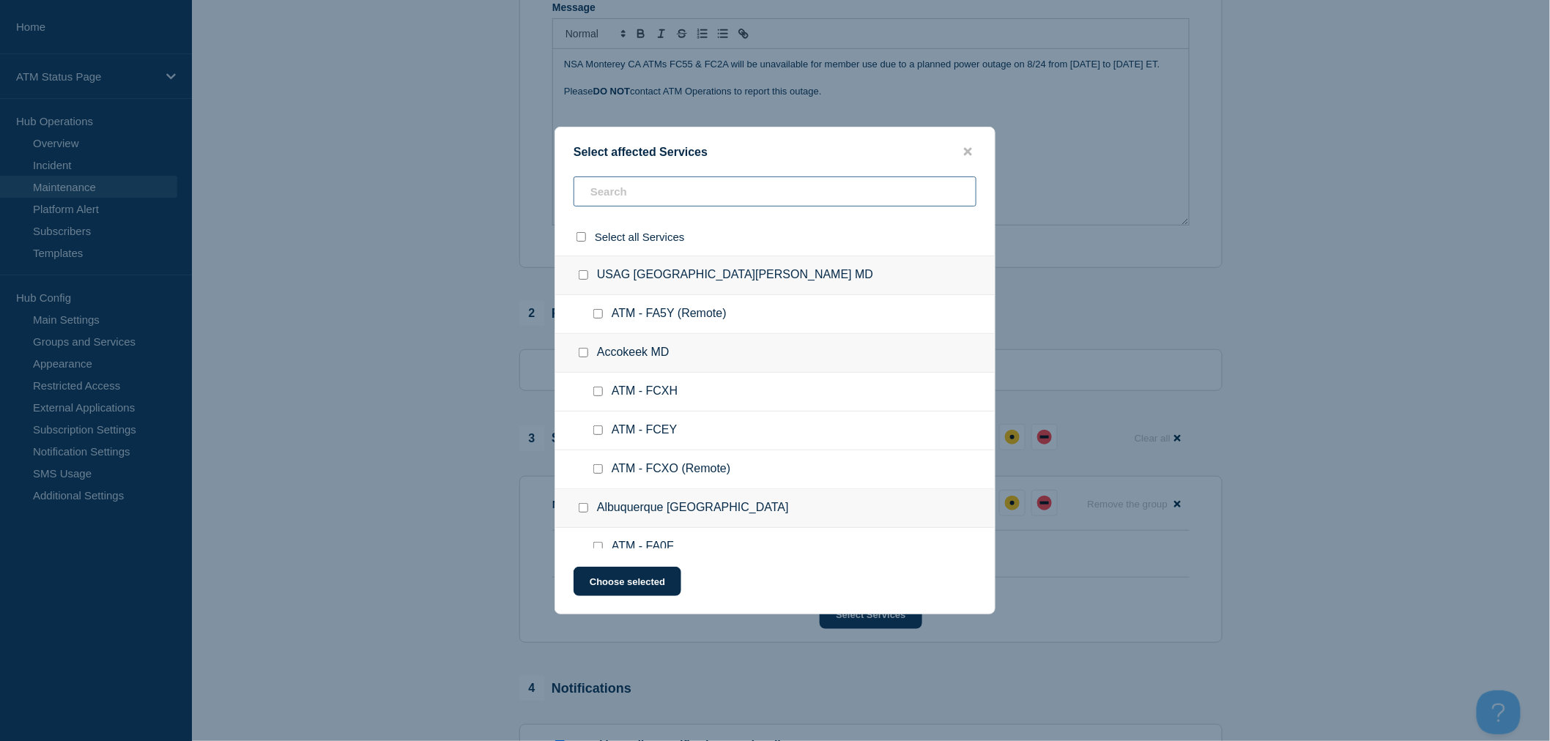
click at [689, 181] on input "text" at bounding box center [775, 192] width 403 height 30
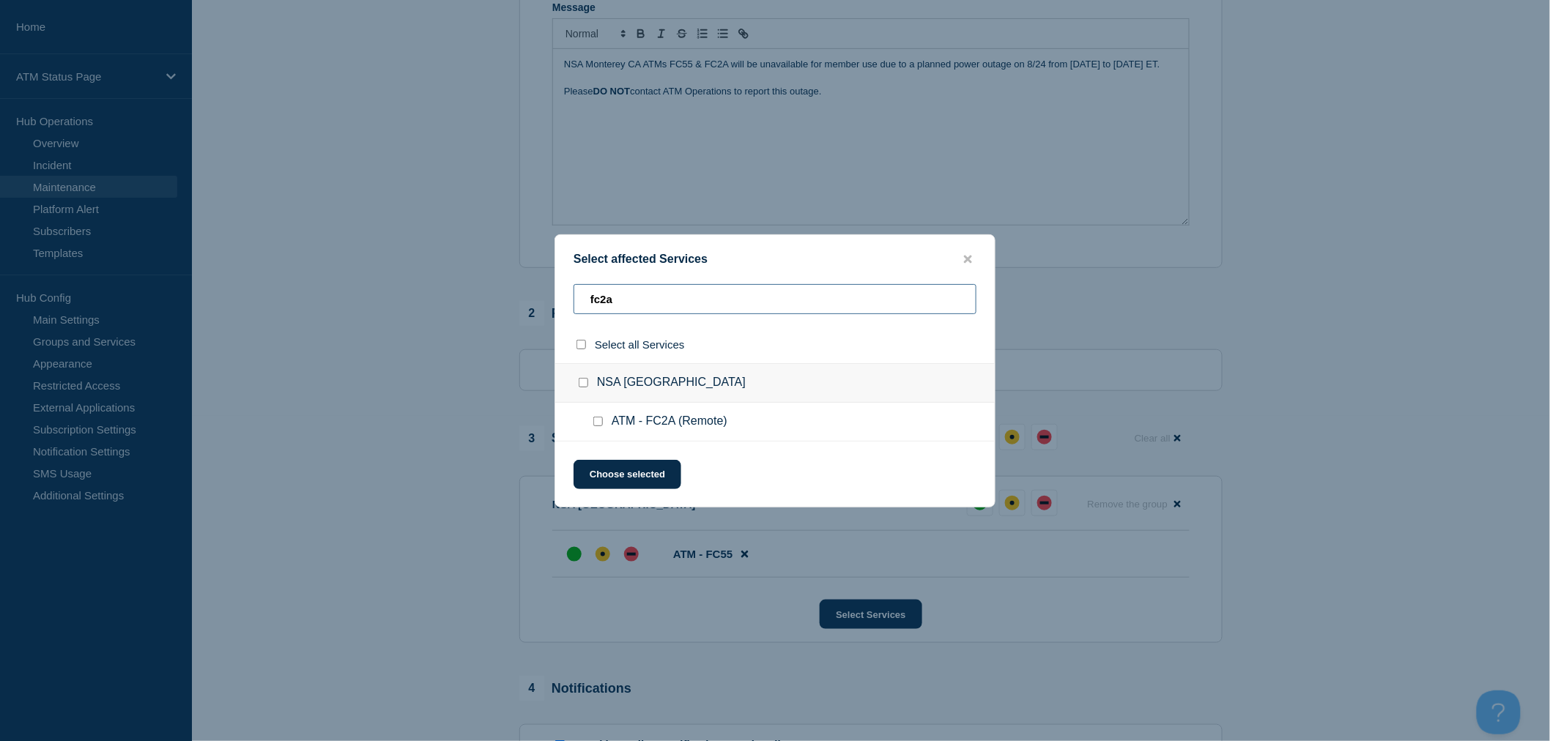
type input "fc2a"
click at [599, 421] on input "ATM - FC2A (Remote) checkbox" at bounding box center [598, 422] width 10 height 10
checkbox input "true"
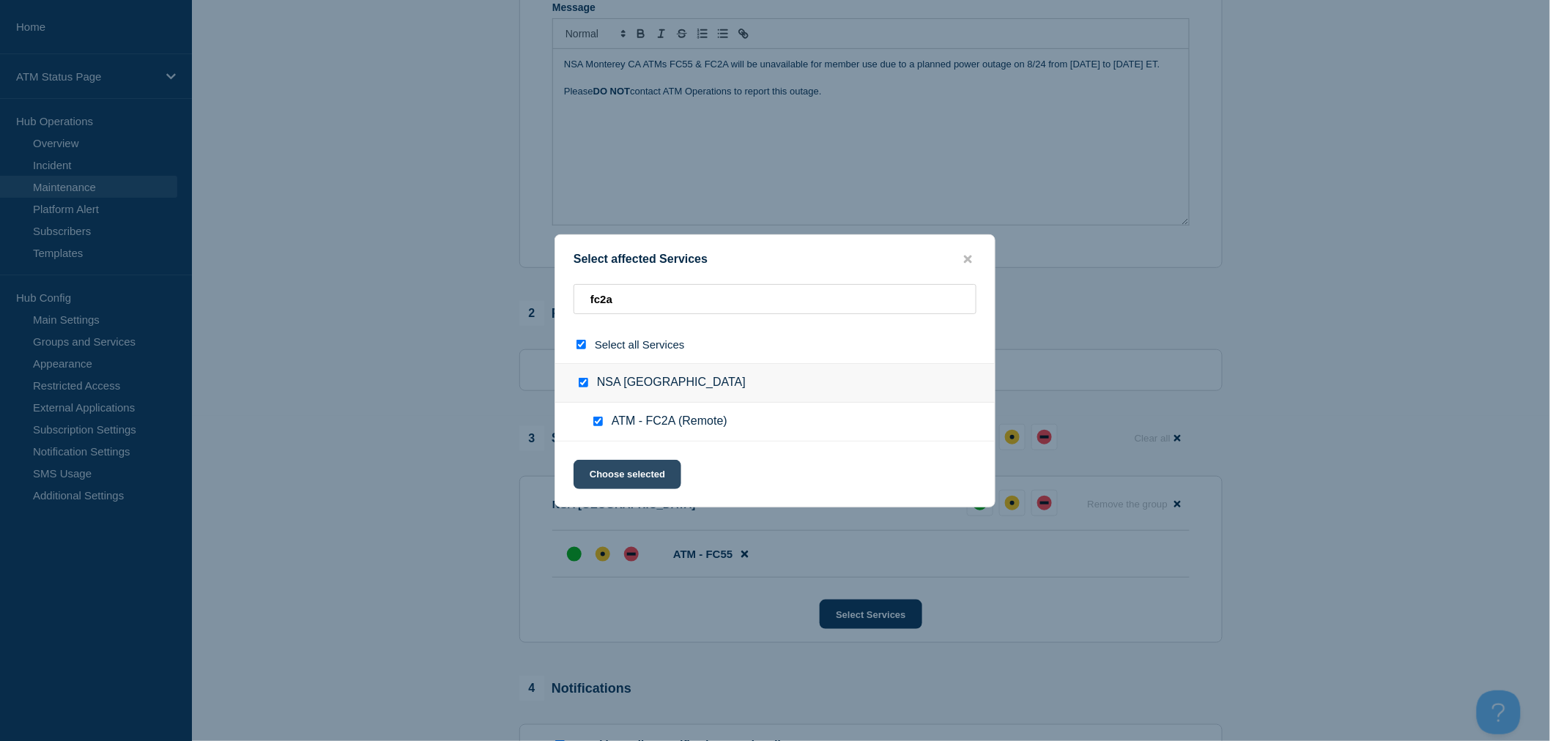
click at [623, 471] on button "Choose selected" at bounding box center [628, 474] width 108 height 29
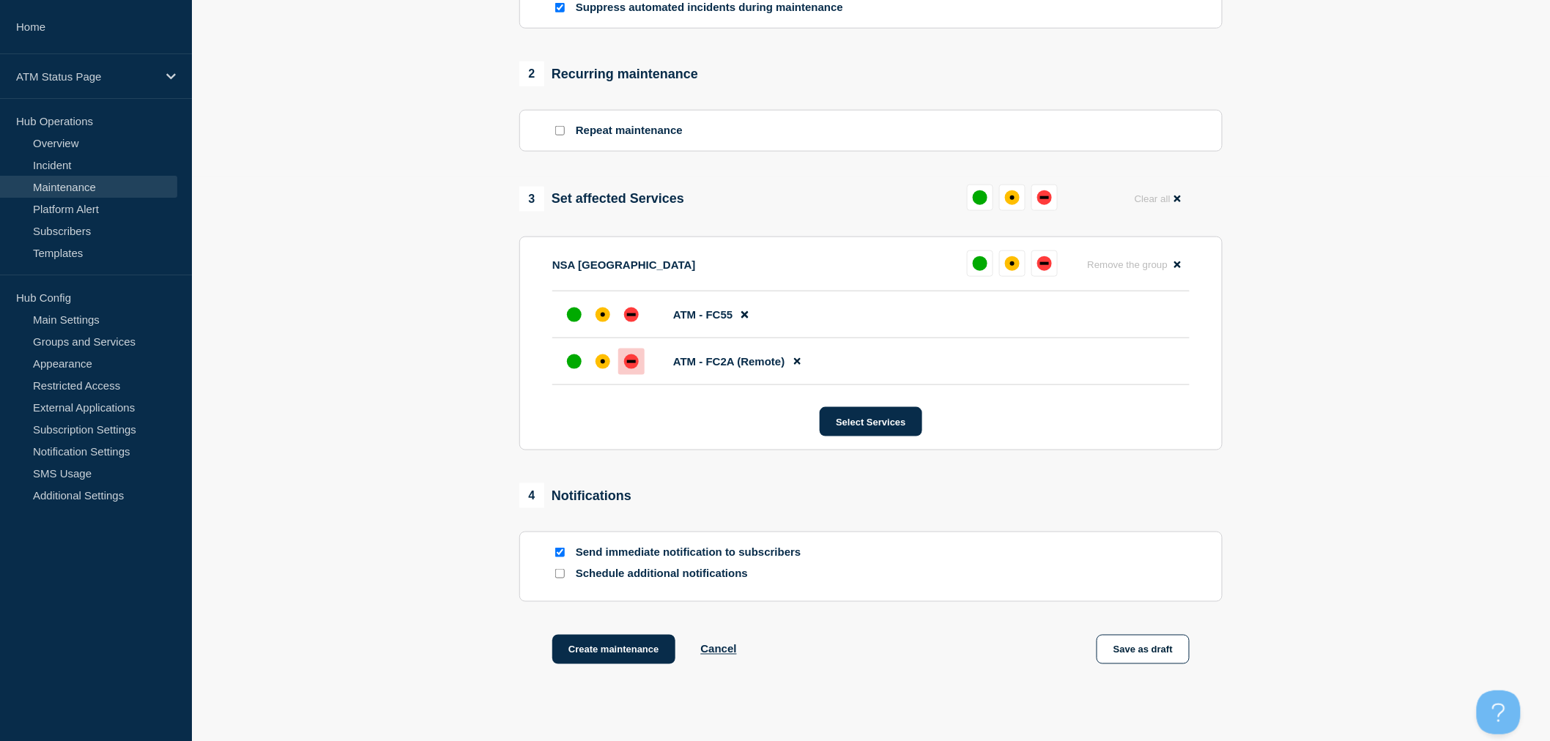
scroll to position [569, 0]
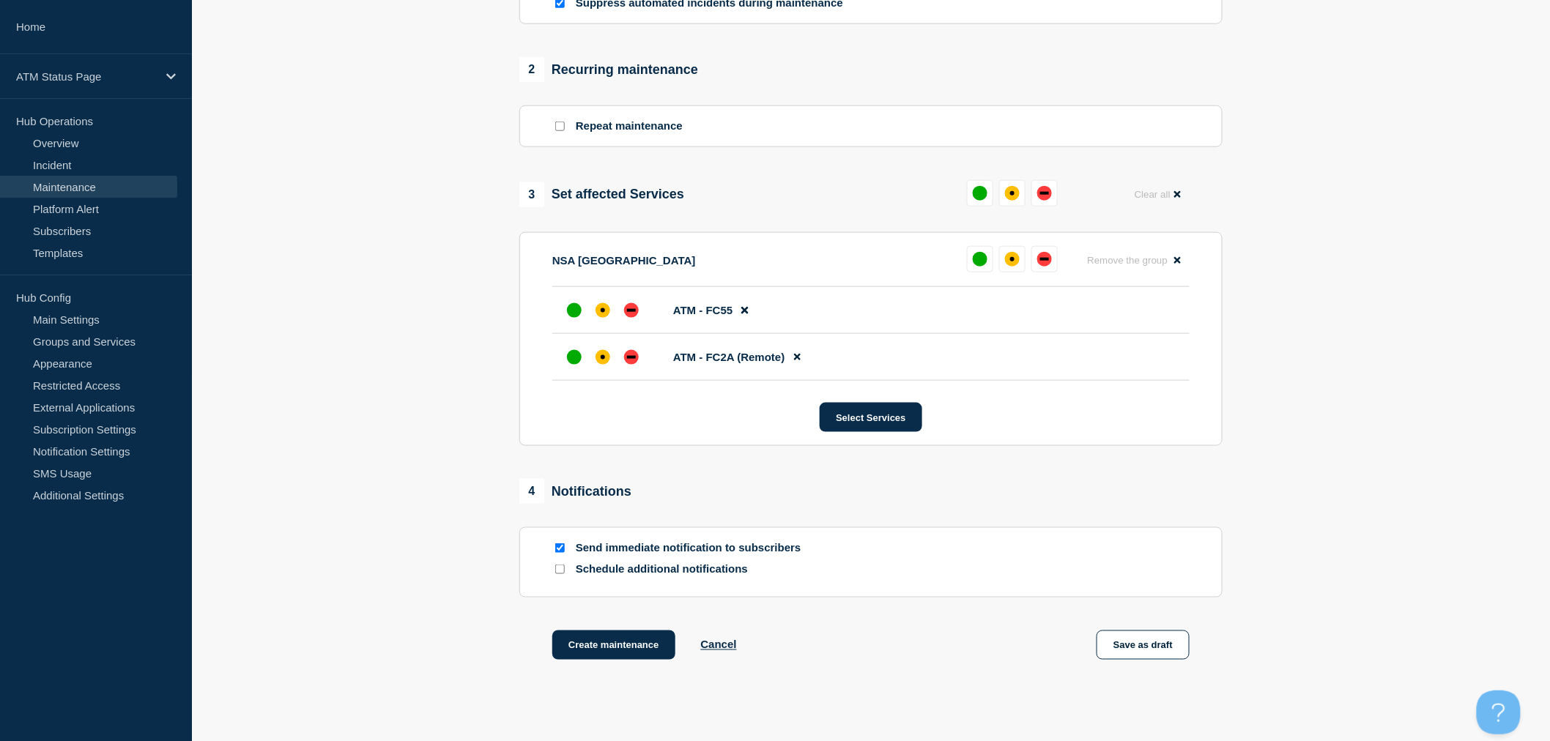
drag, startPoint x: 640, startPoint y: 311, endPoint x: 645, endPoint y: 333, distance: 22.7
click at [639, 311] on div at bounding box center [631, 310] width 26 height 26
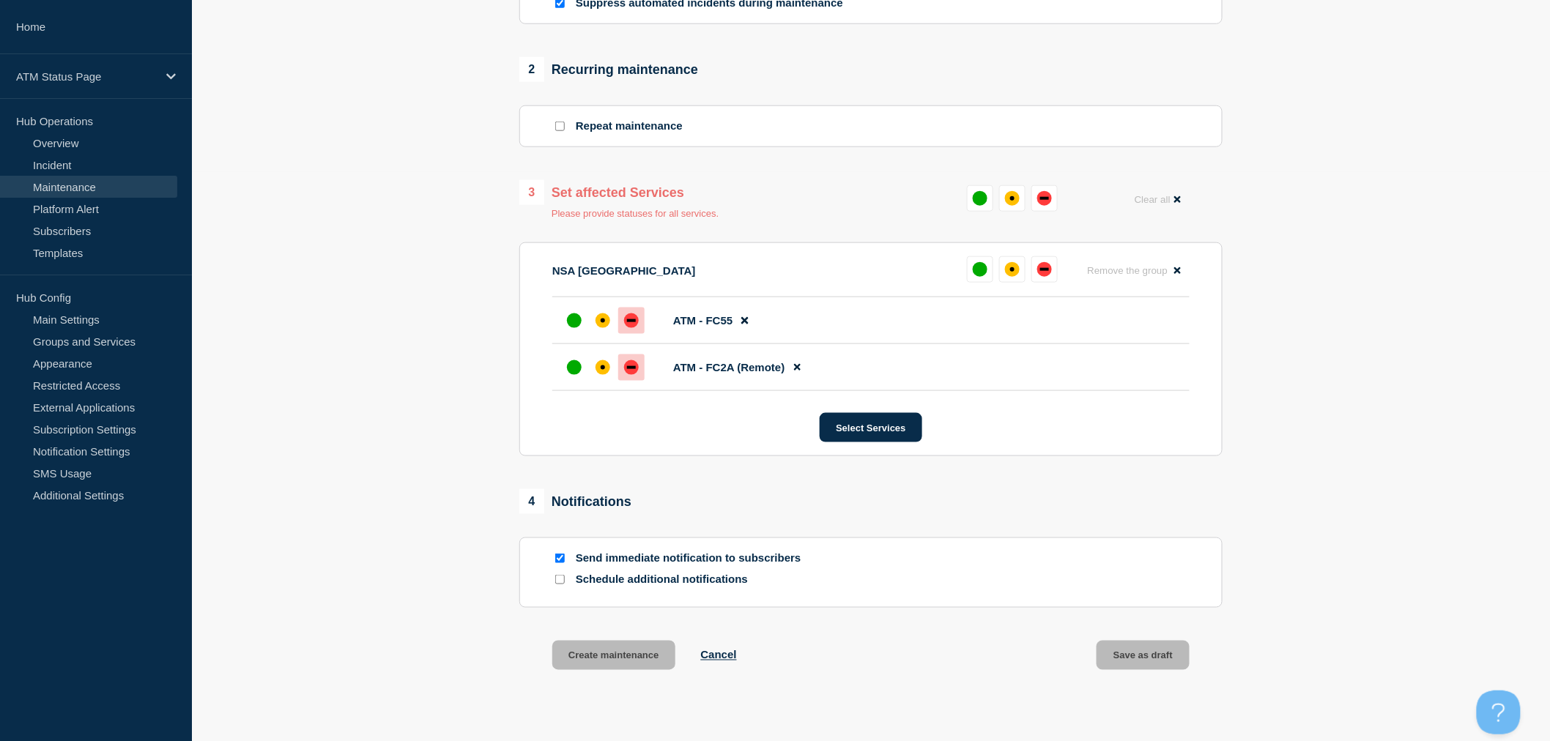
click at [640, 370] on div at bounding box center [631, 368] width 26 height 26
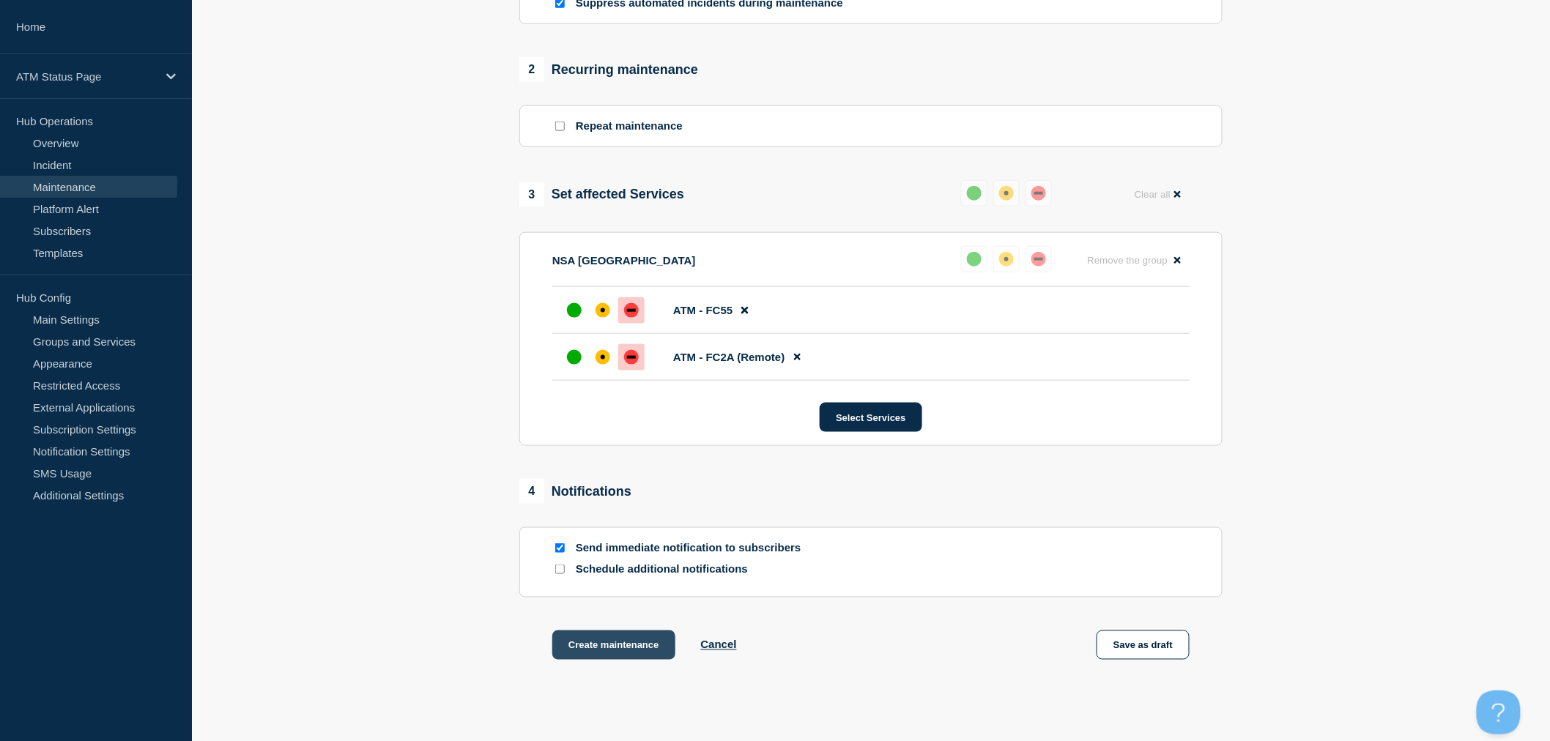
click at [627, 653] on button "Create maintenance" at bounding box center [613, 645] width 123 height 29
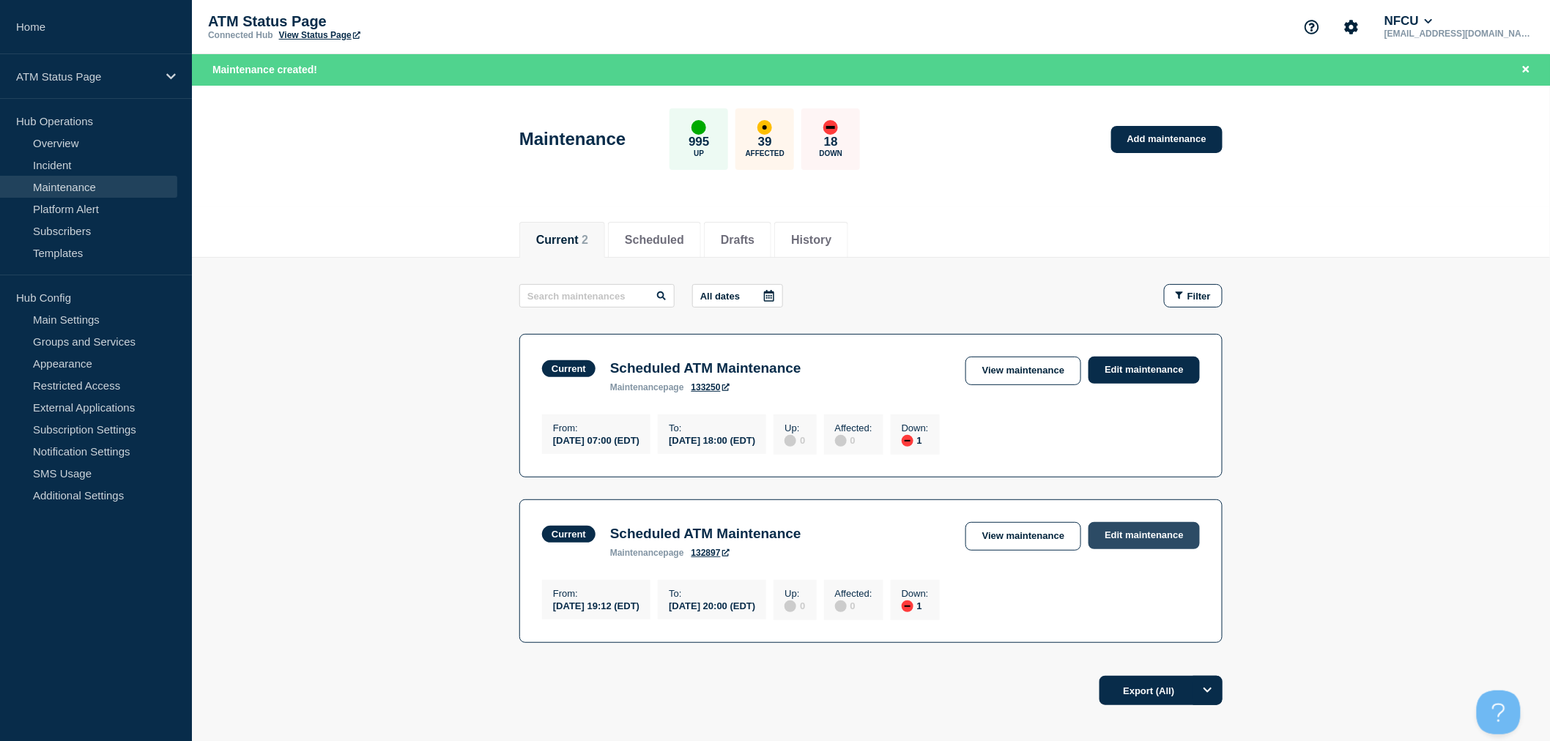
click at [1124, 533] on link "Edit maintenance" at bounding box center [1144, 535] width 111 height 27
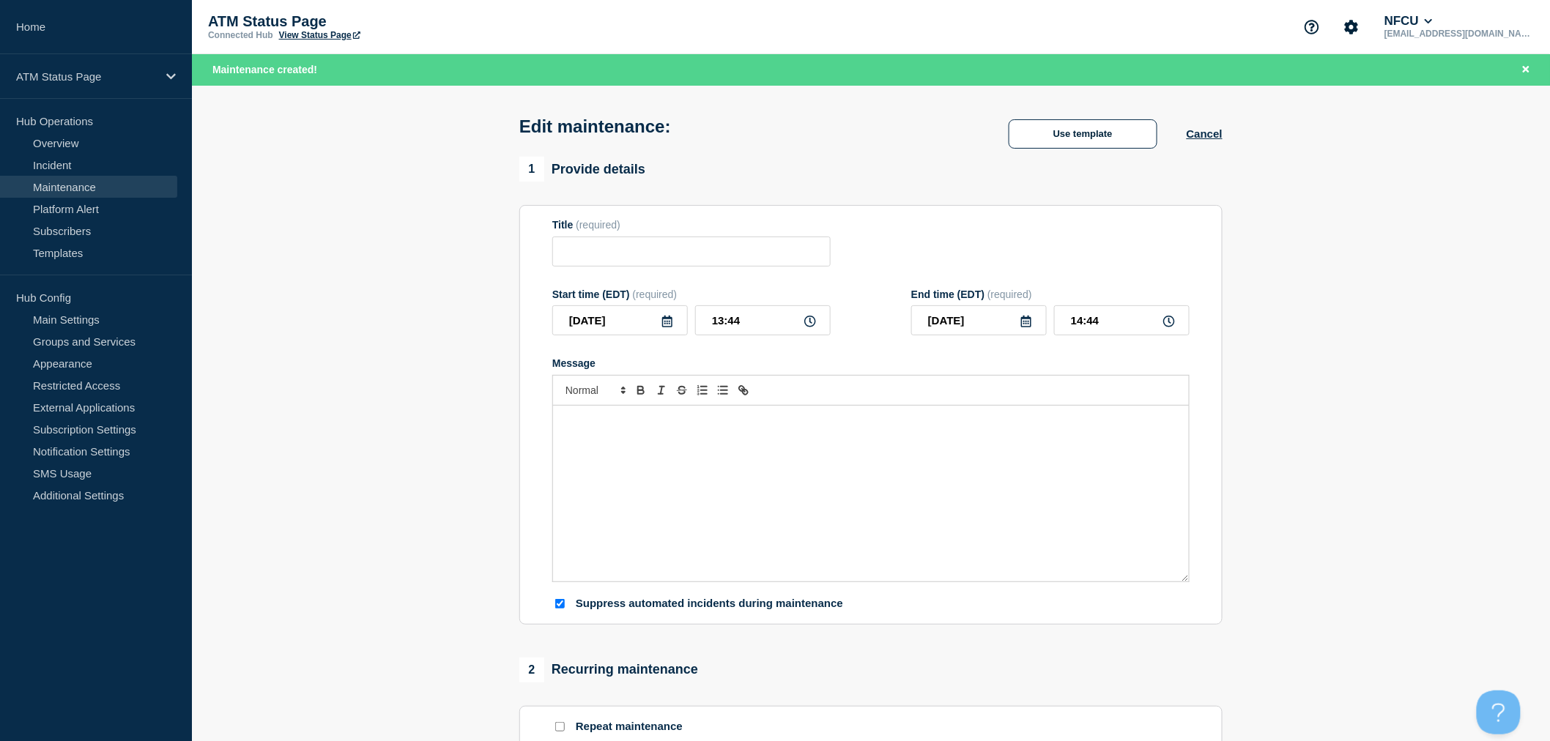
type input "Scheduled ATM Maintenance"
type input "2025-08-09"
type input "19:12"
type input "2025-09-05"
type input "20:00"
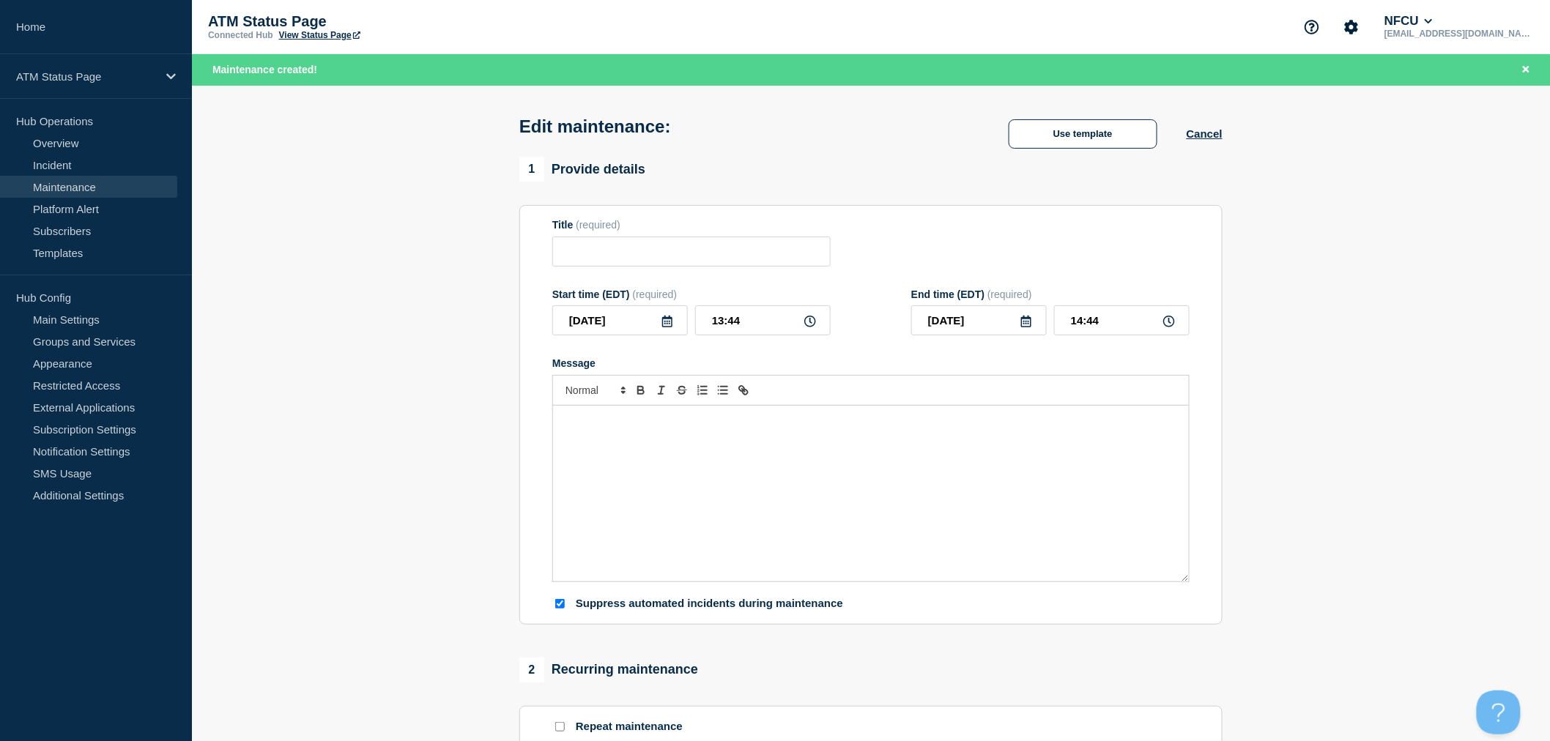
checkbox input "true"
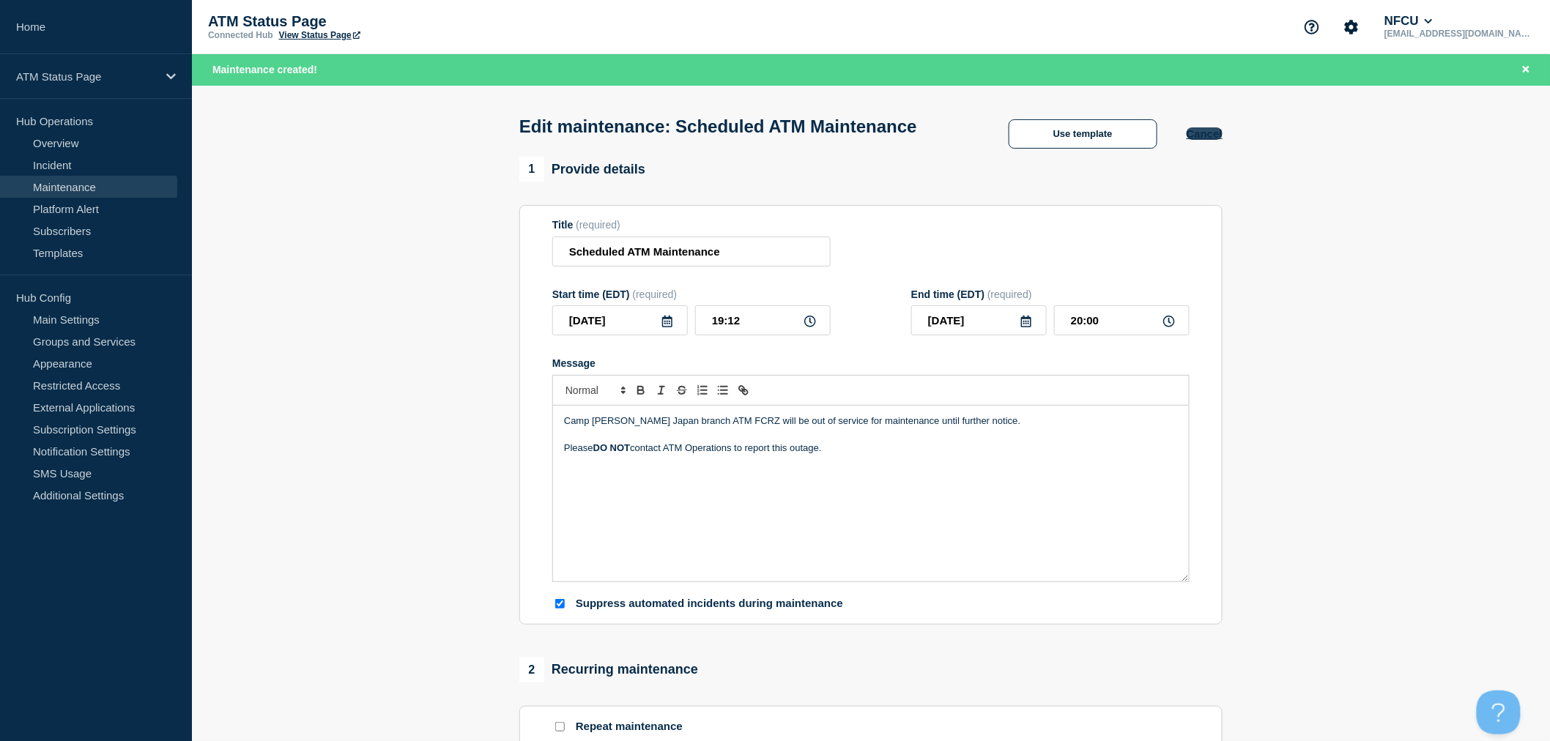
click at [1215, 140] on button "Cancel" at bounding box center [1205, 133] width 36 height 12
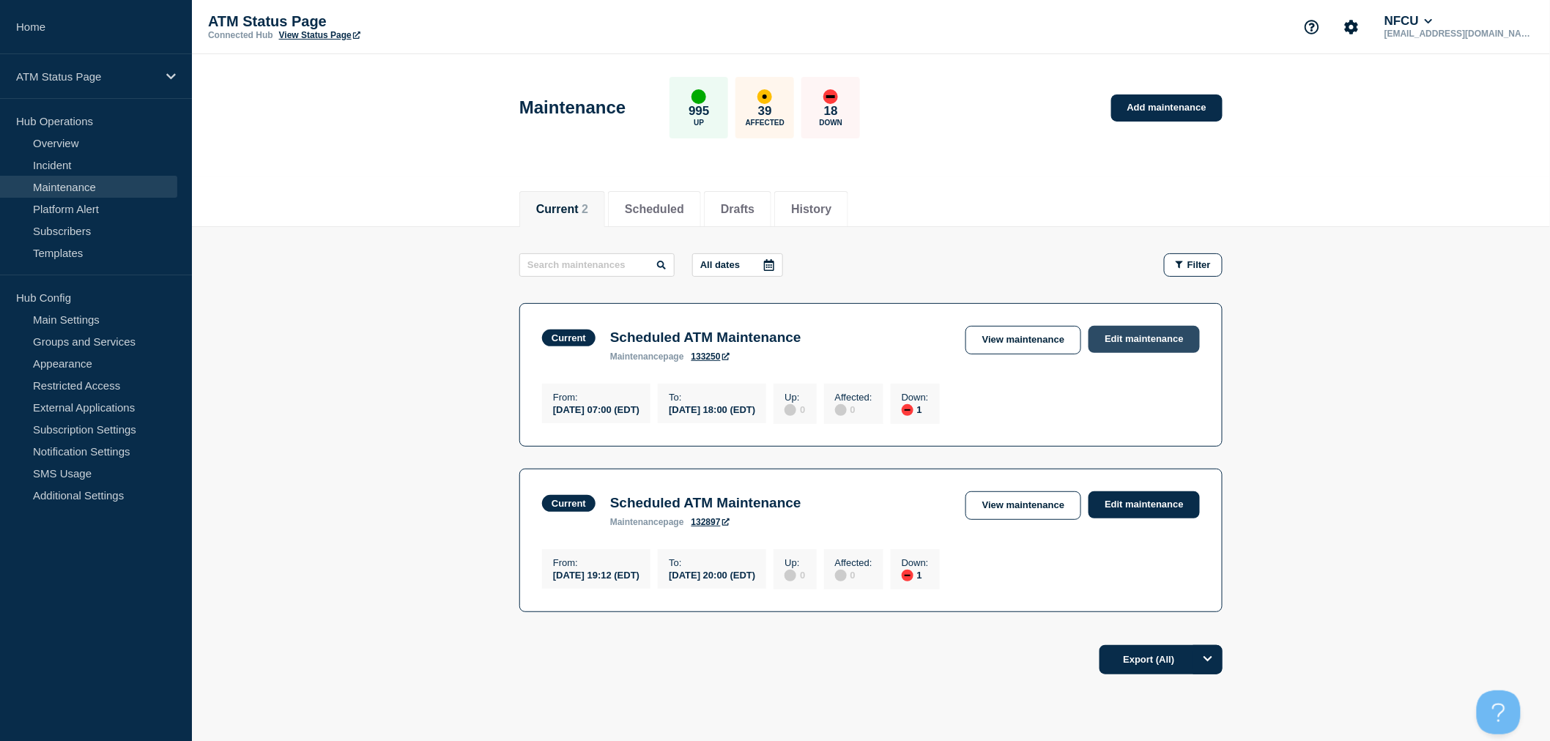
click at [1169, 344] on link "Edit maintenance" at bounding box center [1144, 339] width 111 height 27
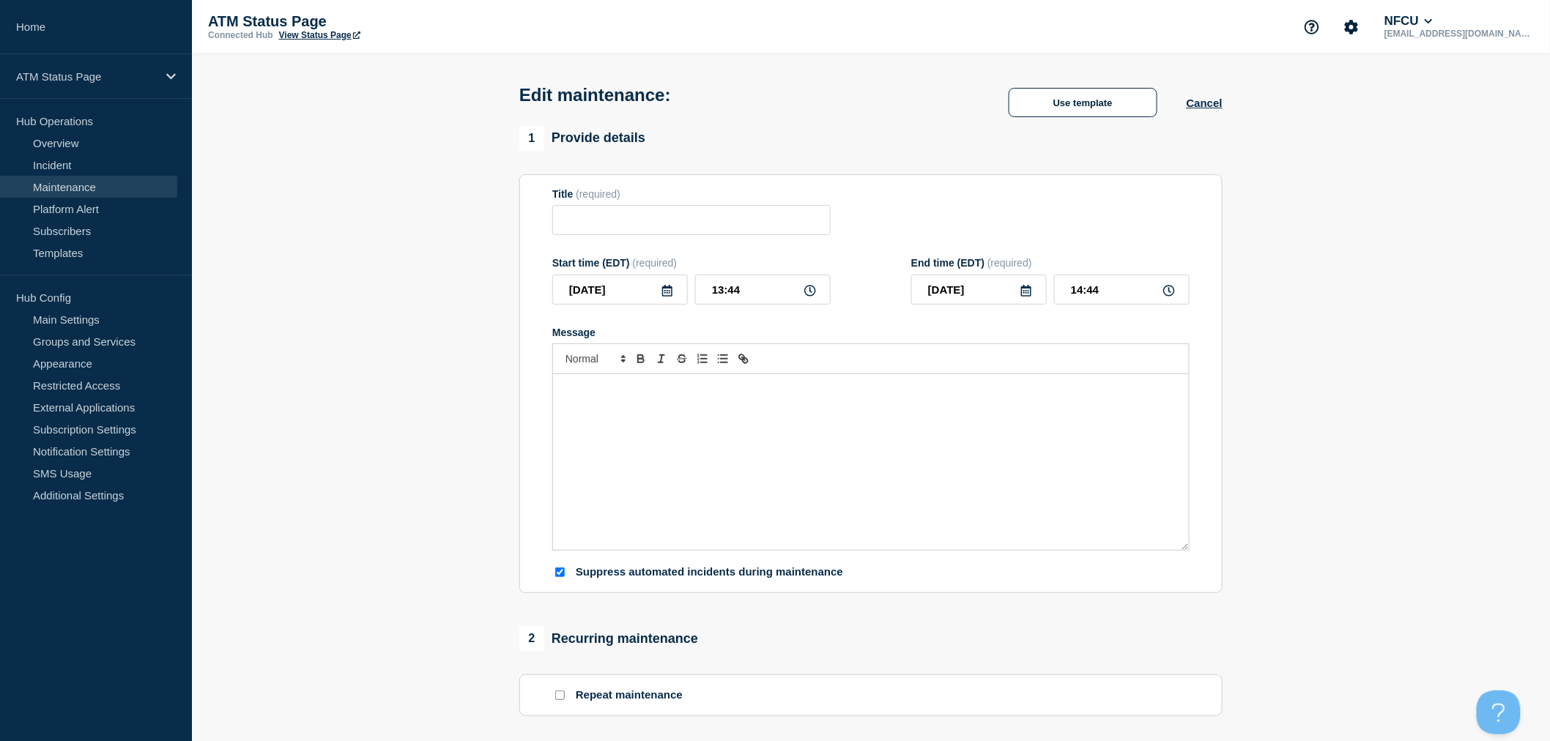
type input "Scheduled ATM Maintenance"
type input "2025-07-24"
type input "07:00"
type input "2025-09-11"
type input "18:00"
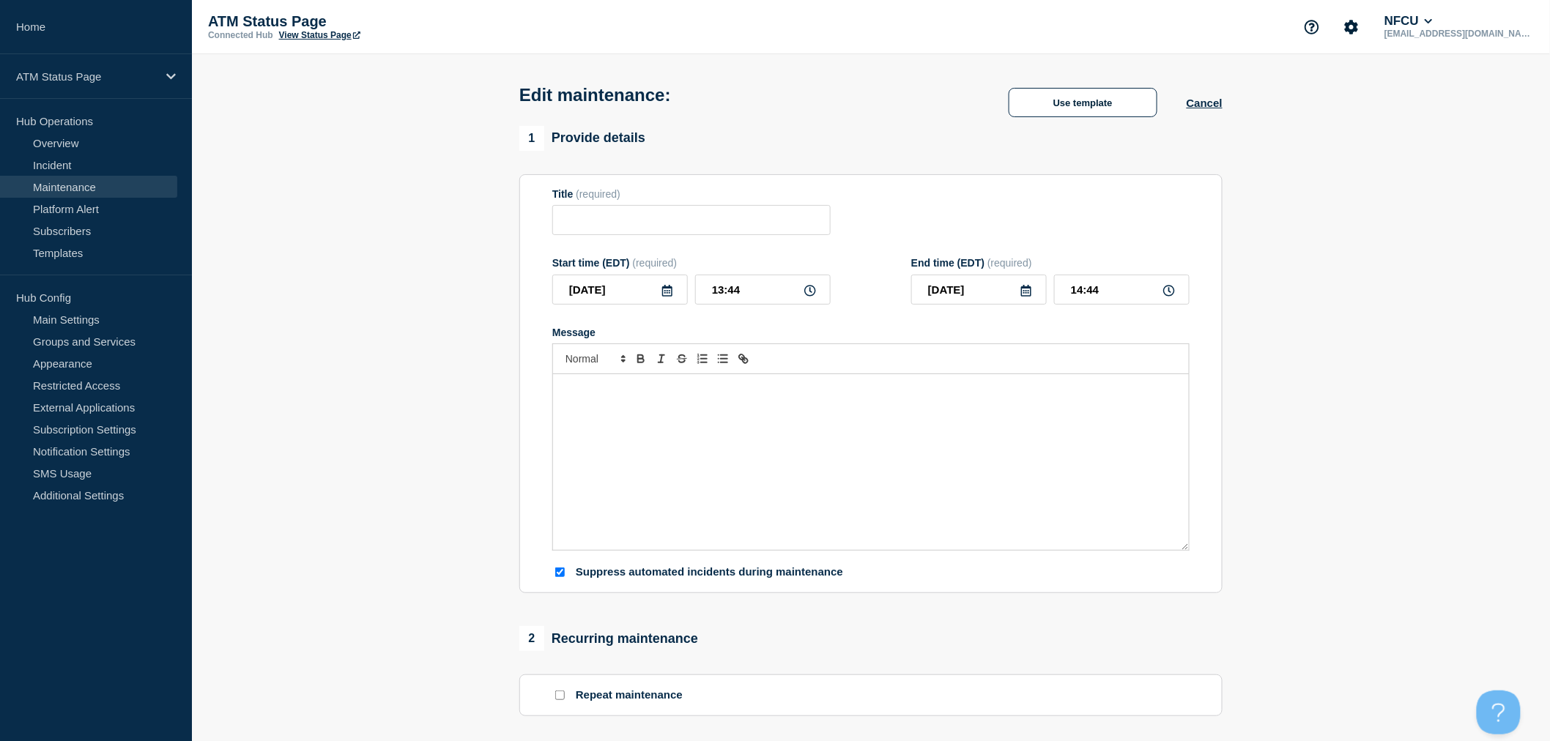
checkbox input "true"
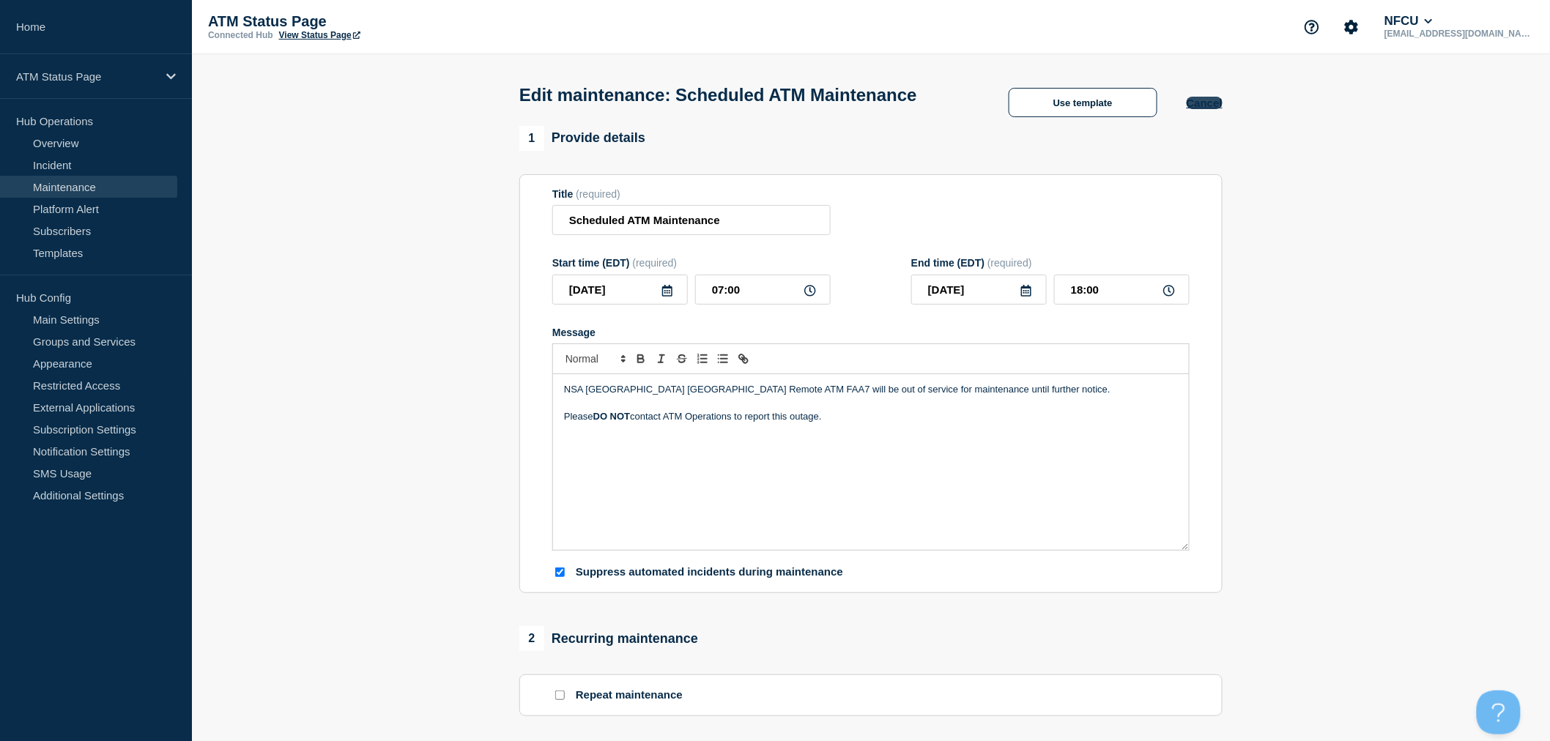
click at [1197, 107] on button "Cancel" at bounding box center [1205, 103] width 36 height 12
